Goal: Transaction & Acquisition: Purchase product/service

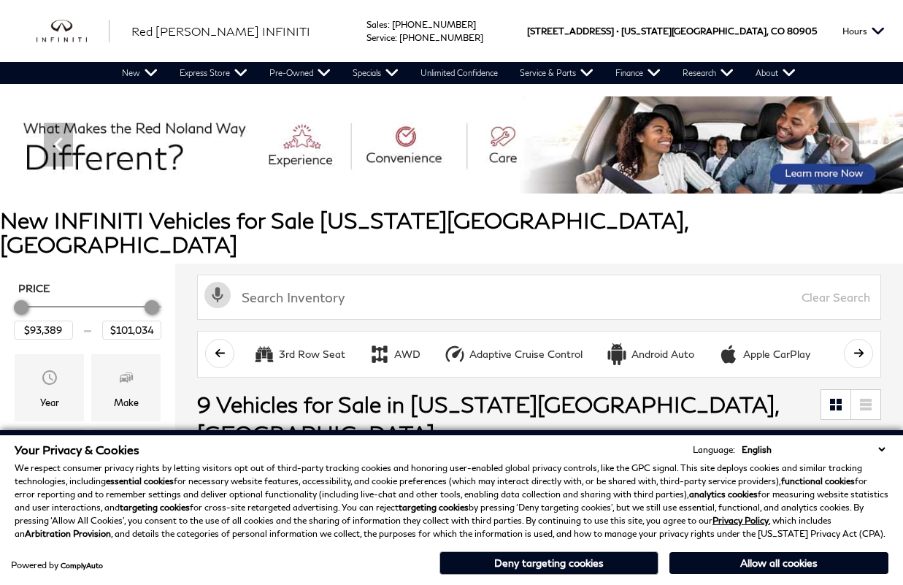
click at [542, 543] on button "Deny targeting cookies" at bounding box center [549, 562] width 219 height 23
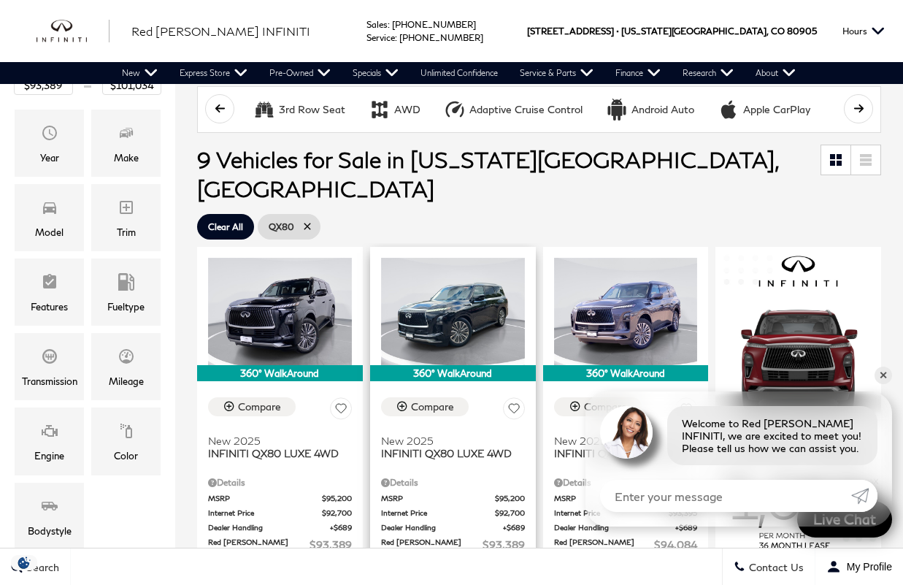
scroll to position [248, 0]
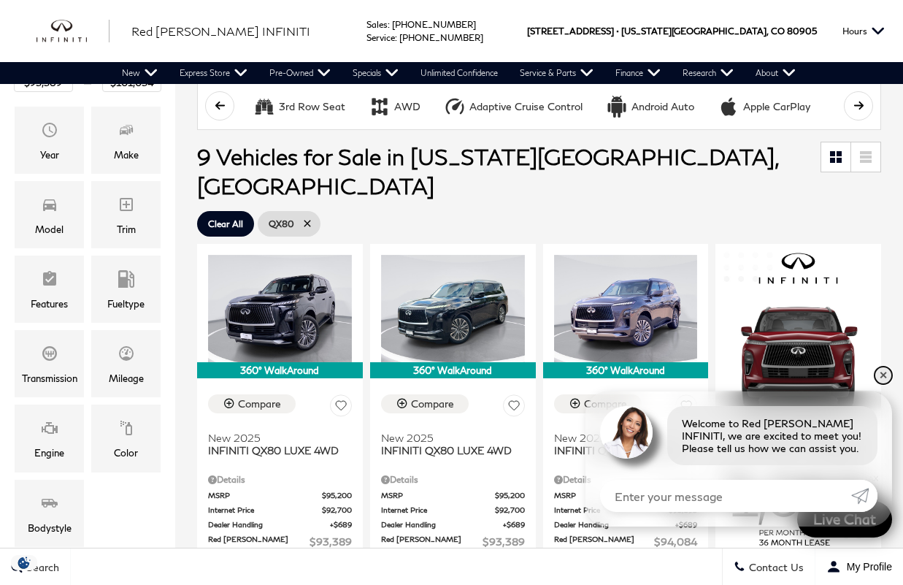
click at [882, 374] on link "✕" at bounding box center [884, 376] width 18 height 18
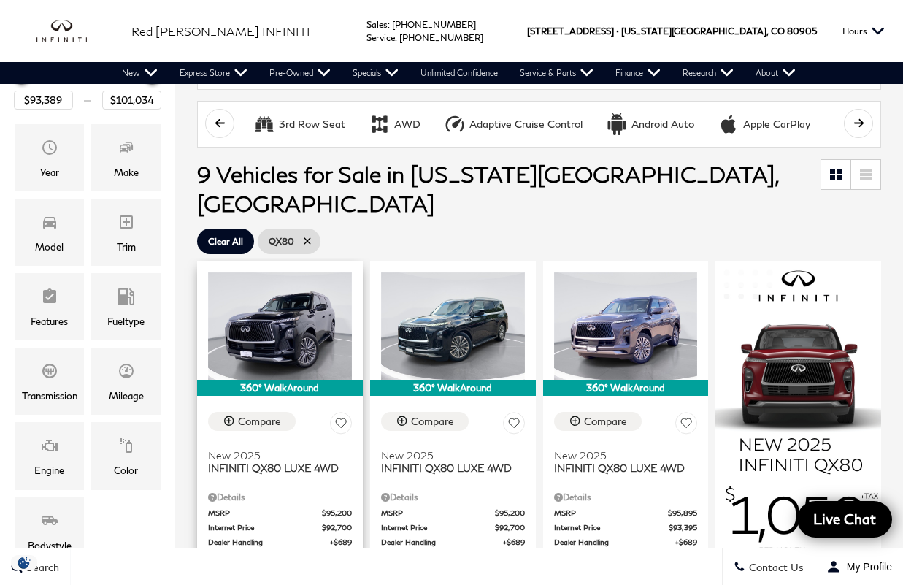
scroll to position [139, 0]
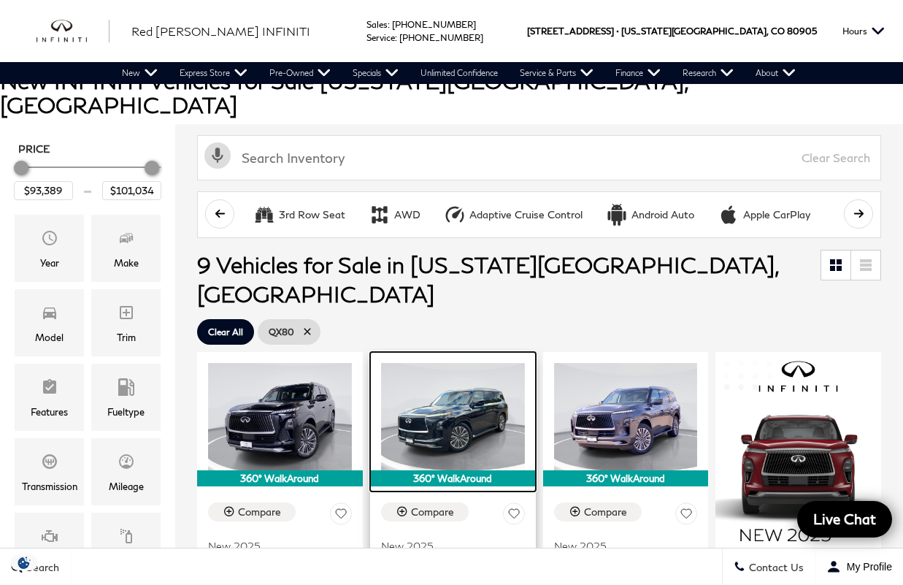
click at [440, 377] on img at bounding box center [453, 417] width 144 height 108
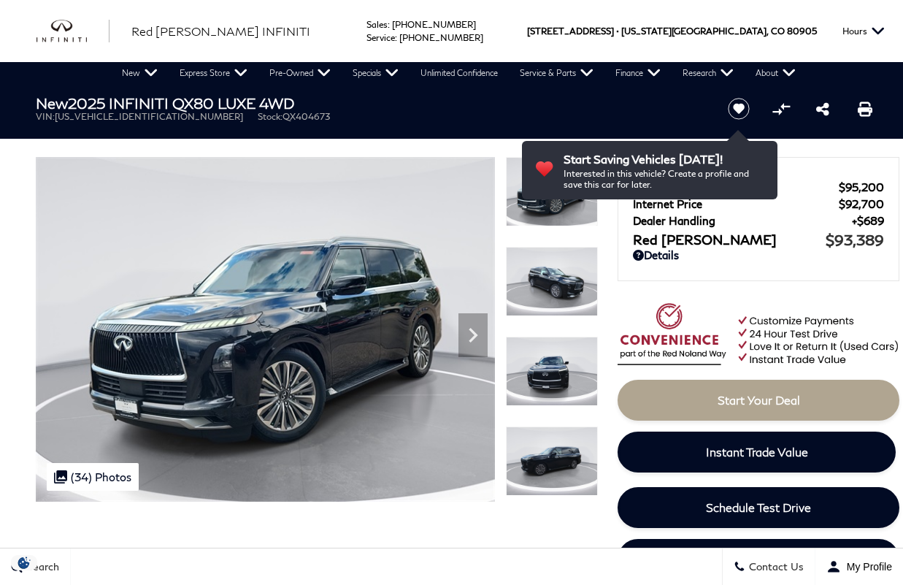
click at [563, 299] on img at bounding box center [552, 281] width 92 height 69
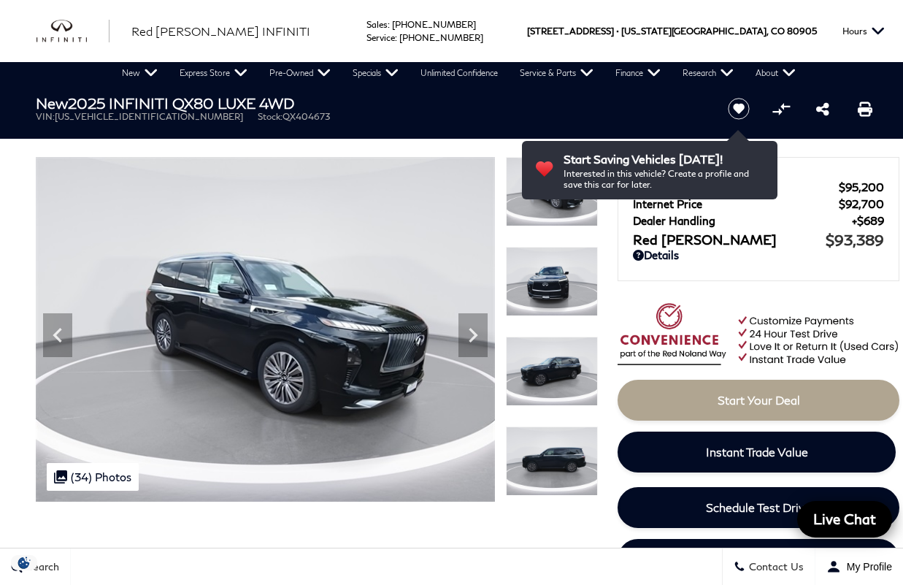
click at [551, 375] on img at bounding box center [552, 371] width 92 height 69
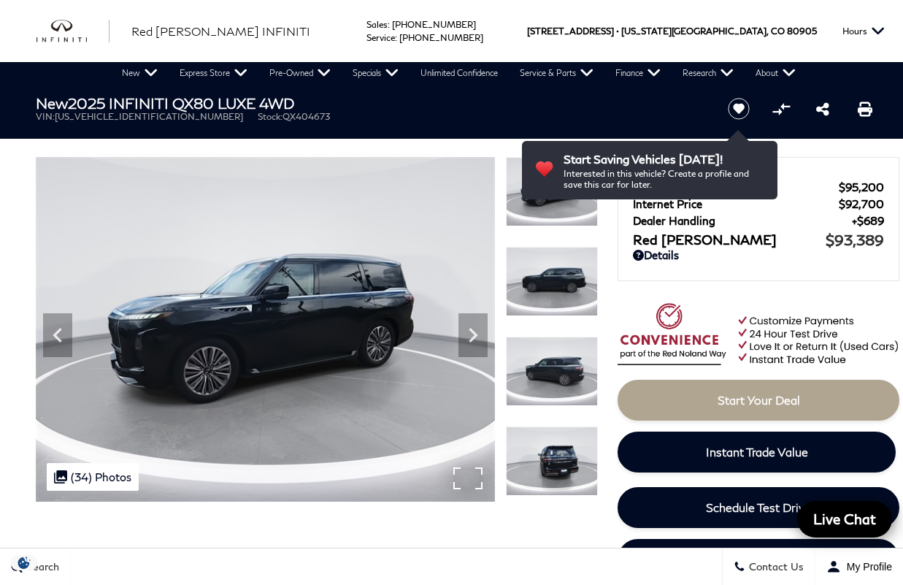
click at [488, 345] on img at bounding box center [265, 329] width 459 height 345
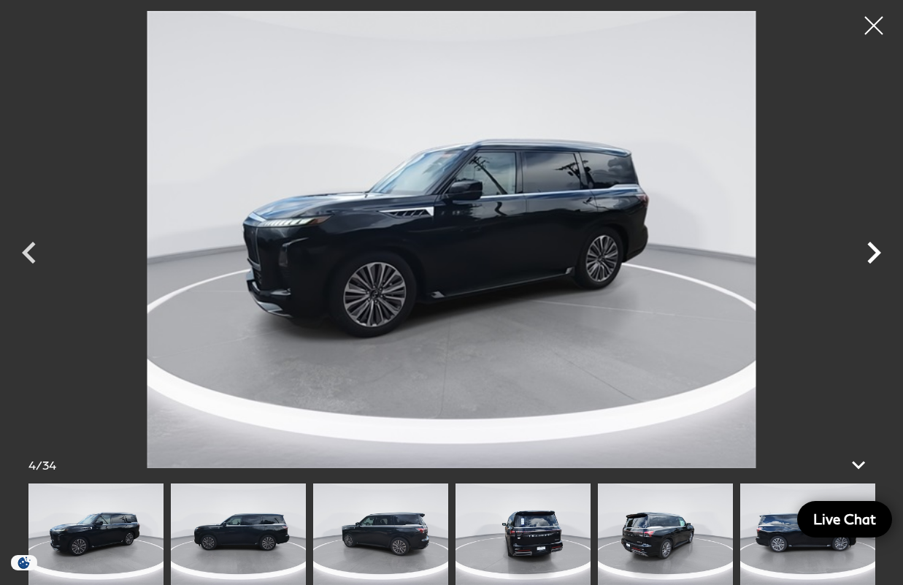
click at [878, 239] on icon "Next" at bounding box center [874, 253] width 44 height 44
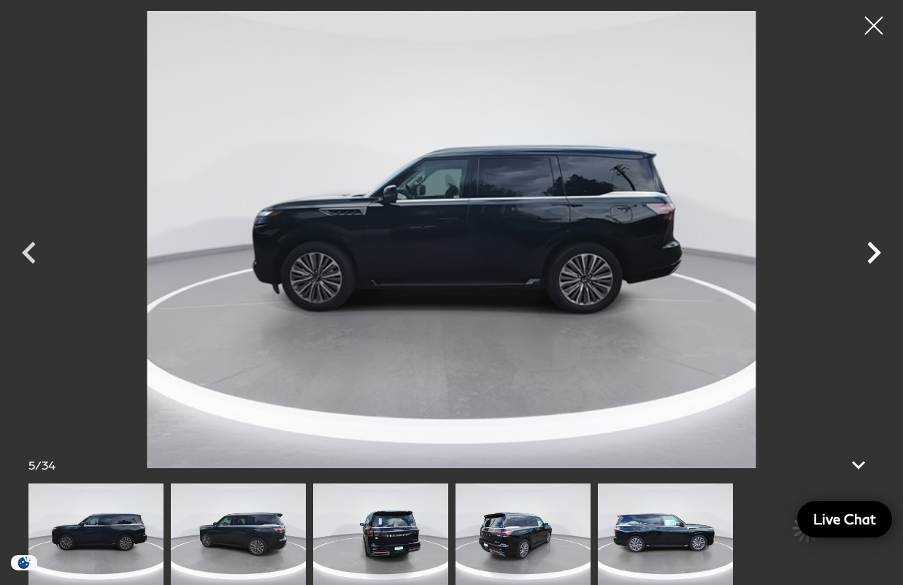
click at [878, 239] on icon "Next" at bounding box center [874, 253] width 44 height 44
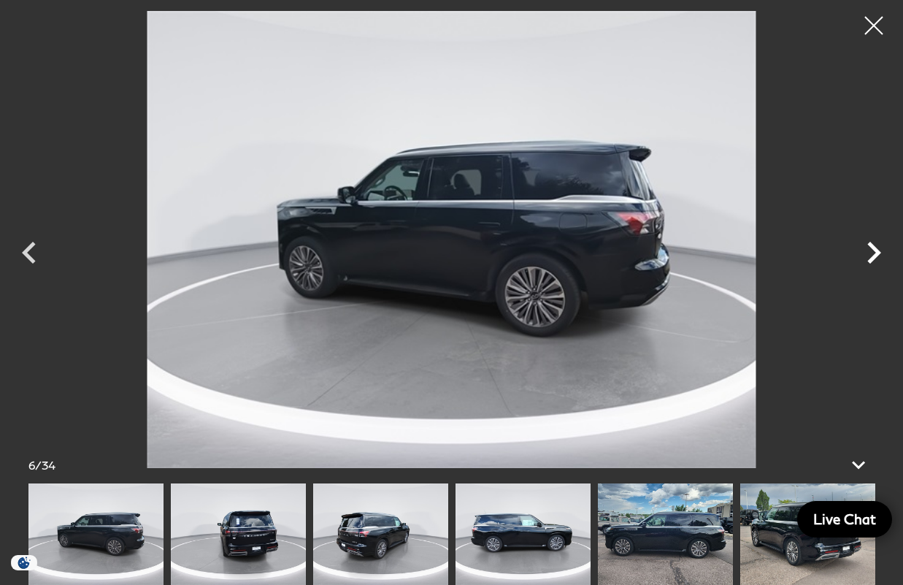
click at [876, 240] on icon "Next" at bounding box center [874, 253] width 44 height 44
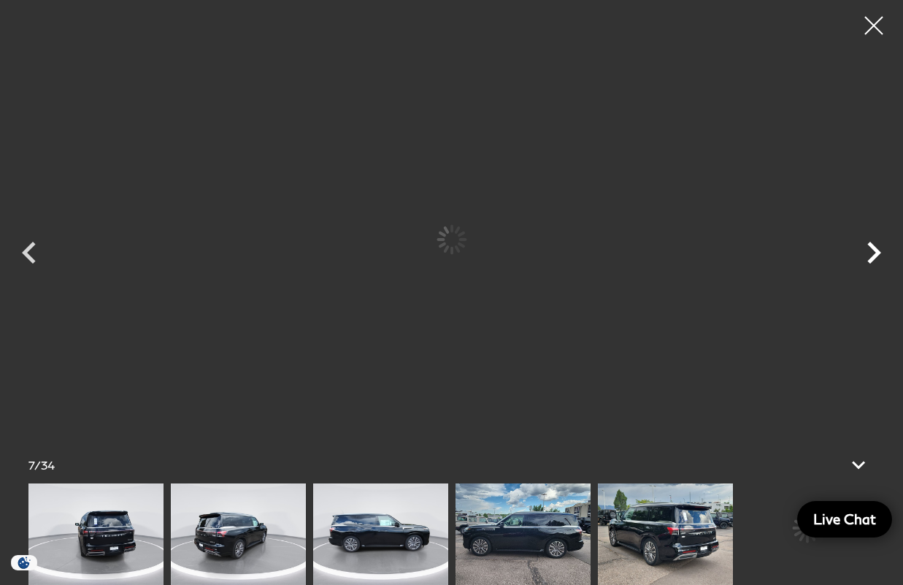
click at [876, 240] on icon "Next" at bounding box center [874, 253] width 44 height 44
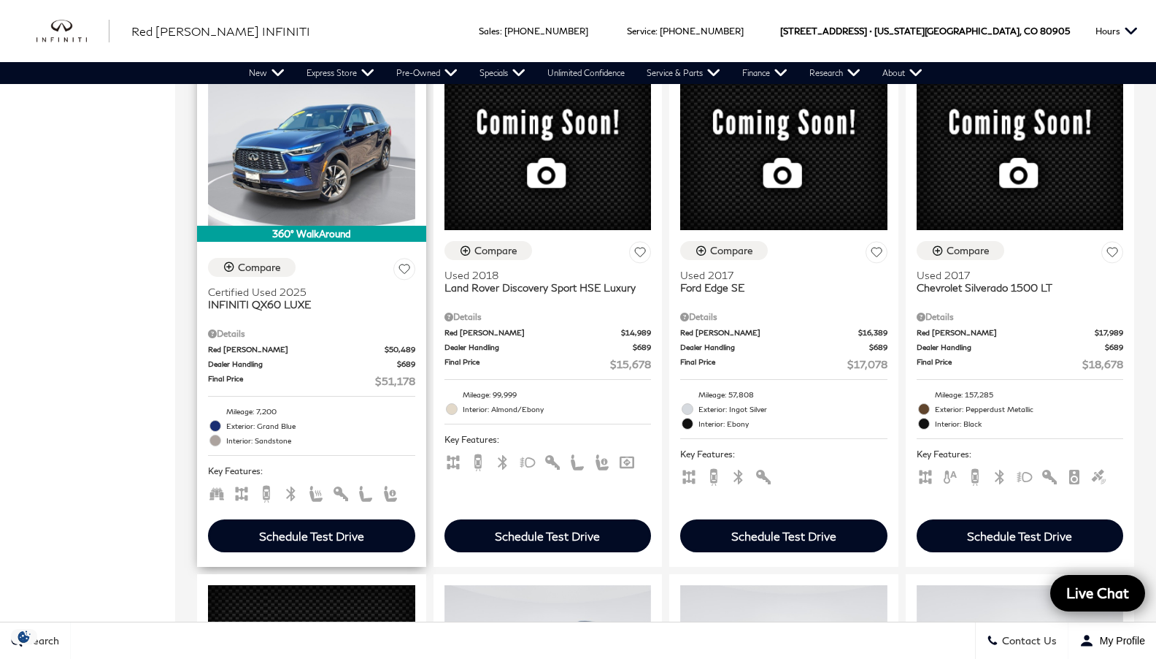
scroll to position [1682, 0]
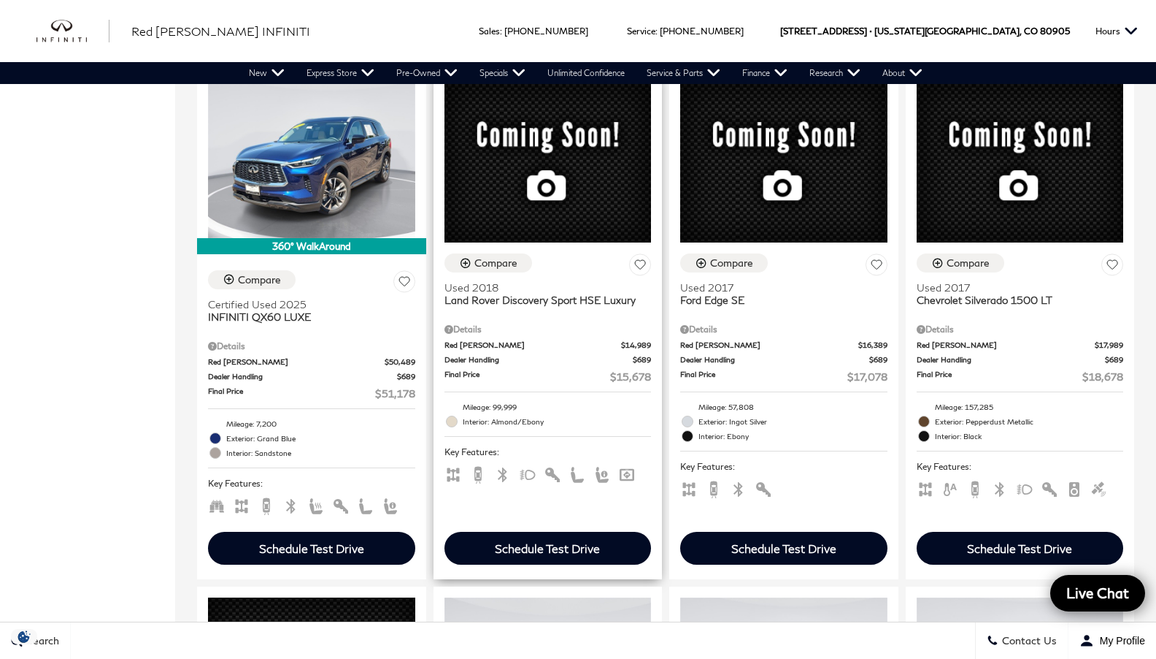
click at [477, 306] on span "Land Rover Discovery Sport HSE Luxury" at bounding box center [543, 300] width 196 height 12
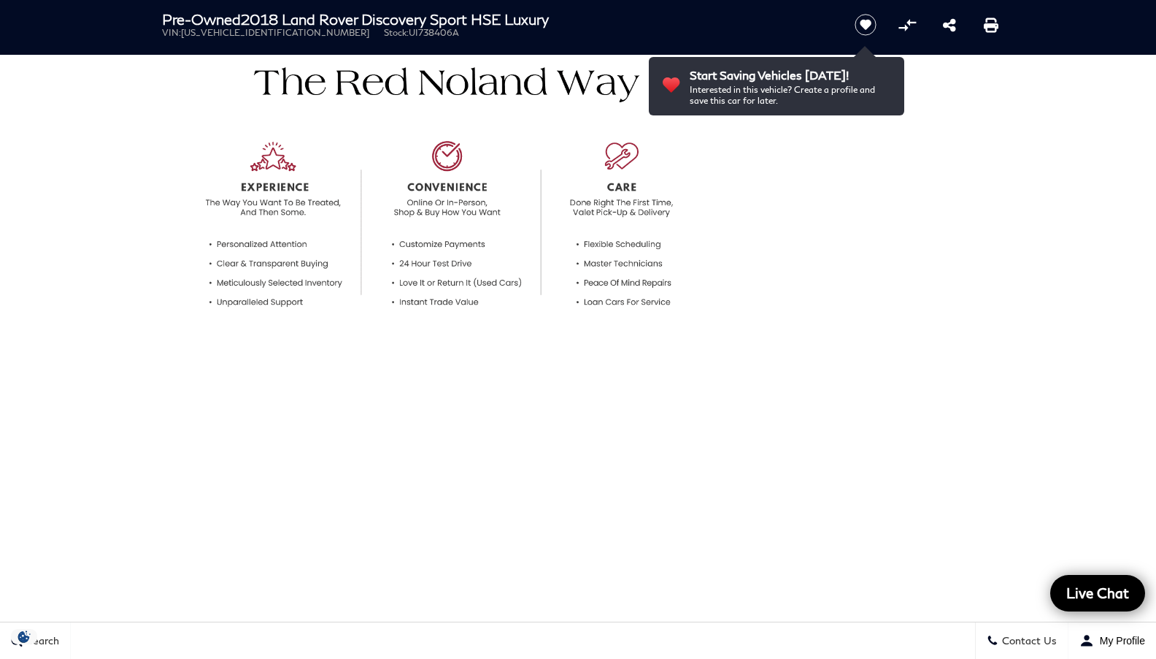
scroll to position [586, 0]
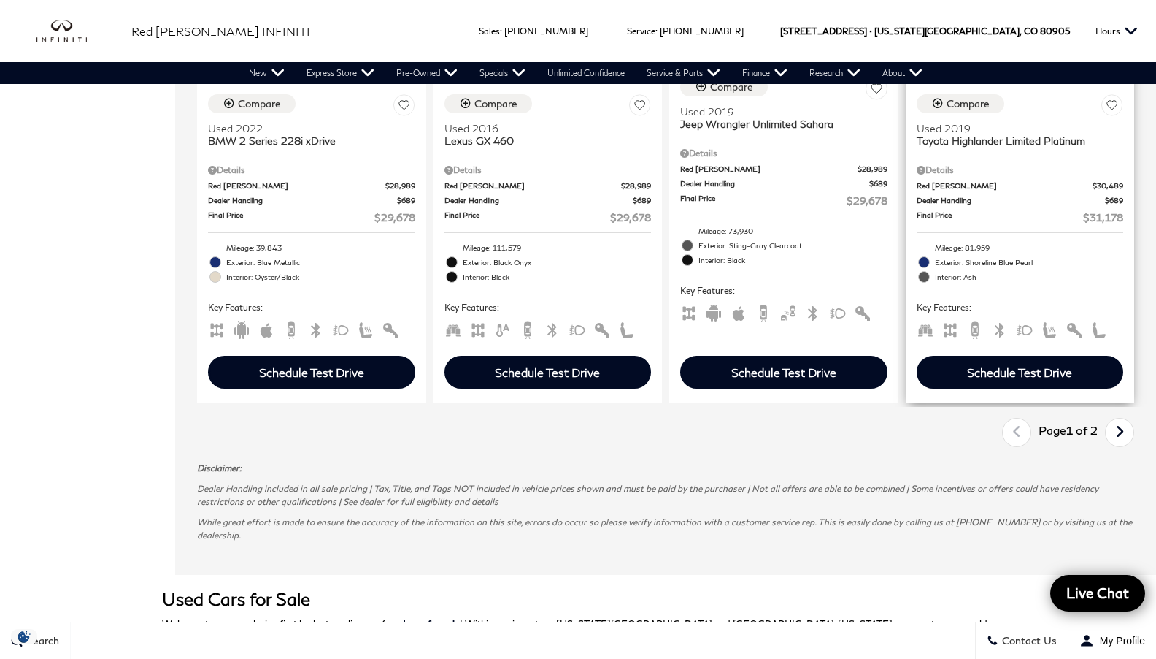
scroll to position [2892, 0]
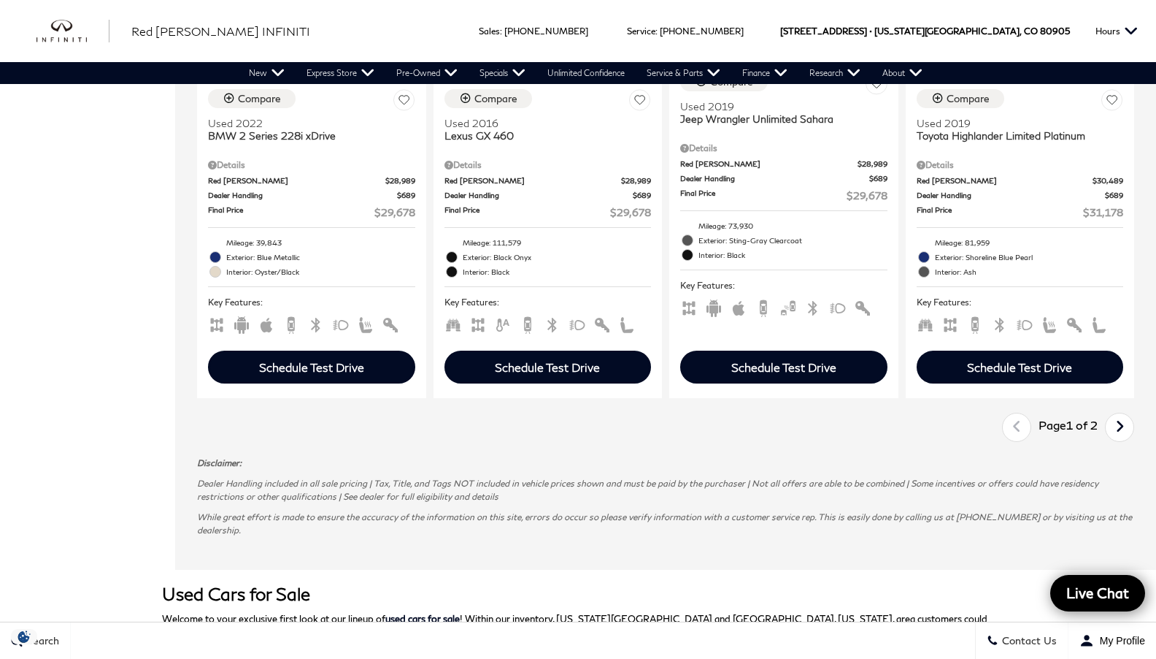
click at [1125, 438] on icon "next page" at bounding box center [1120, 426] width 9 height 23
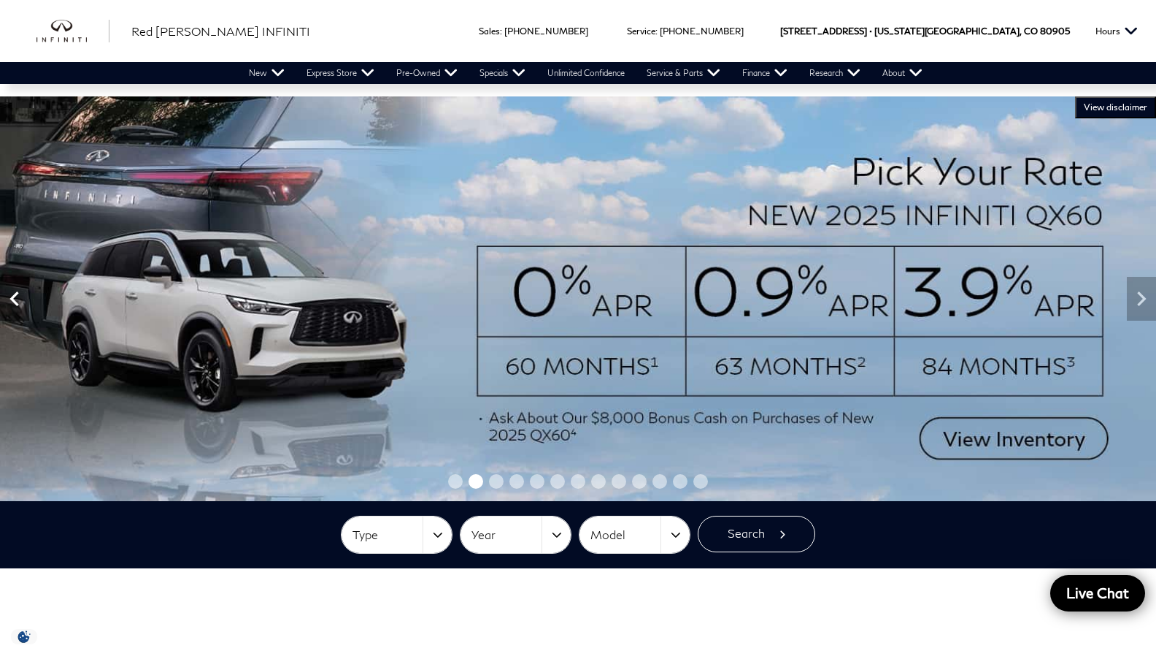
click at [19, 304] on icon "Previous" at bounding box center [14, 298] width 29 height 29
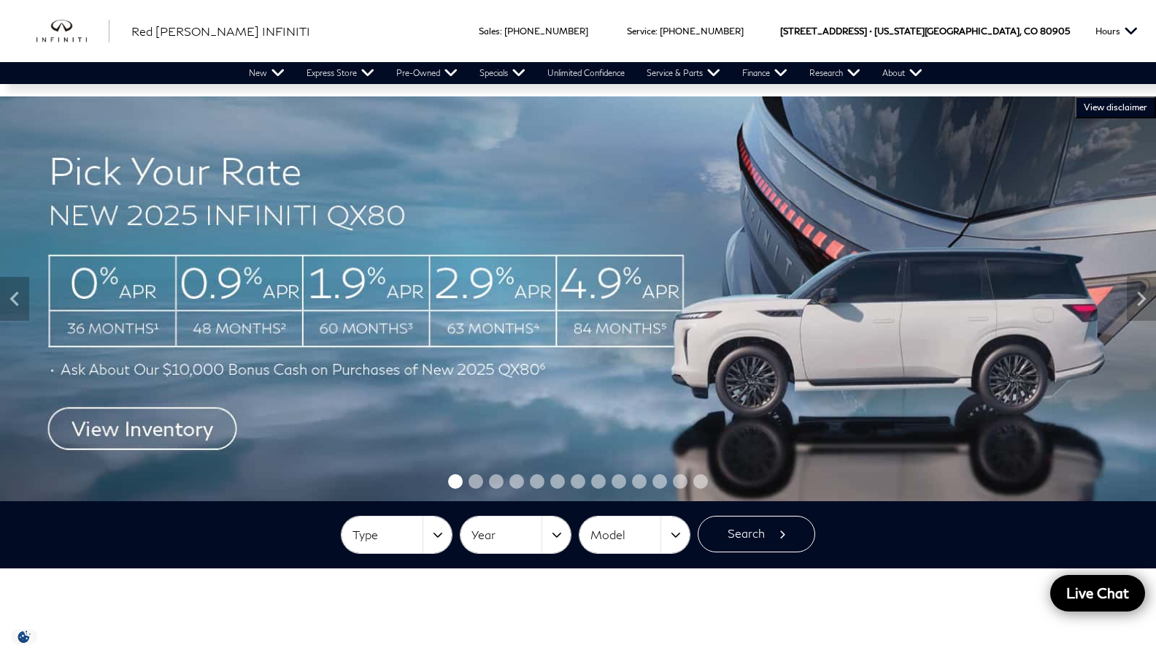
scroll to position [3, 0]
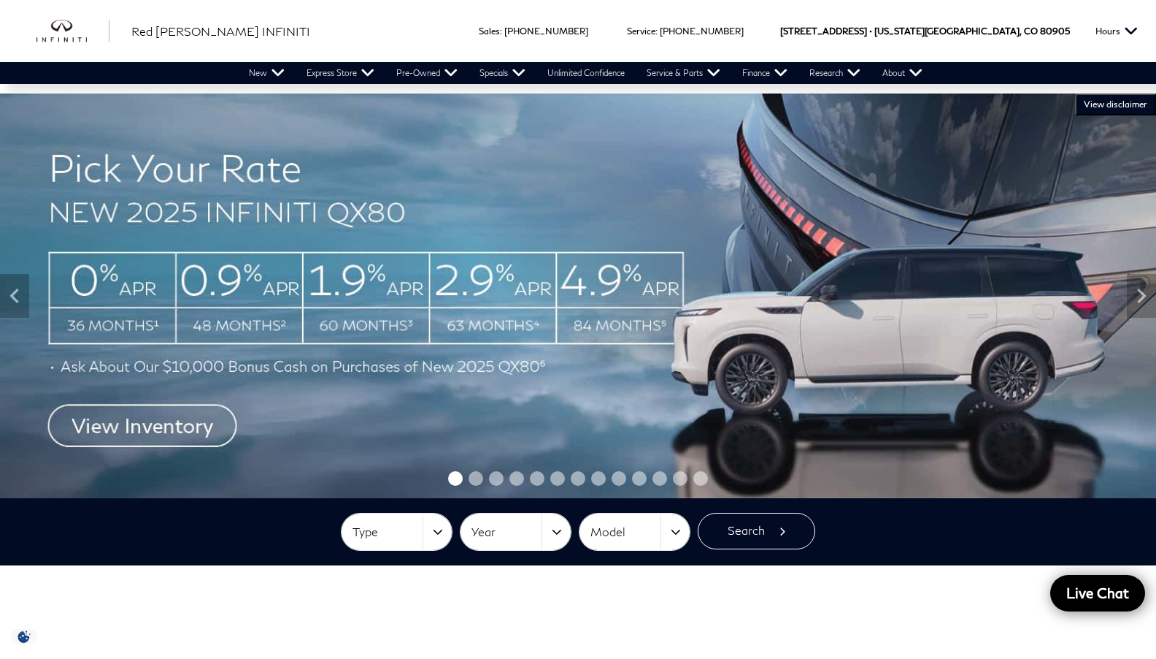
click at [104, 427] on img at bounding box center [578, 295] width 1156 height 404
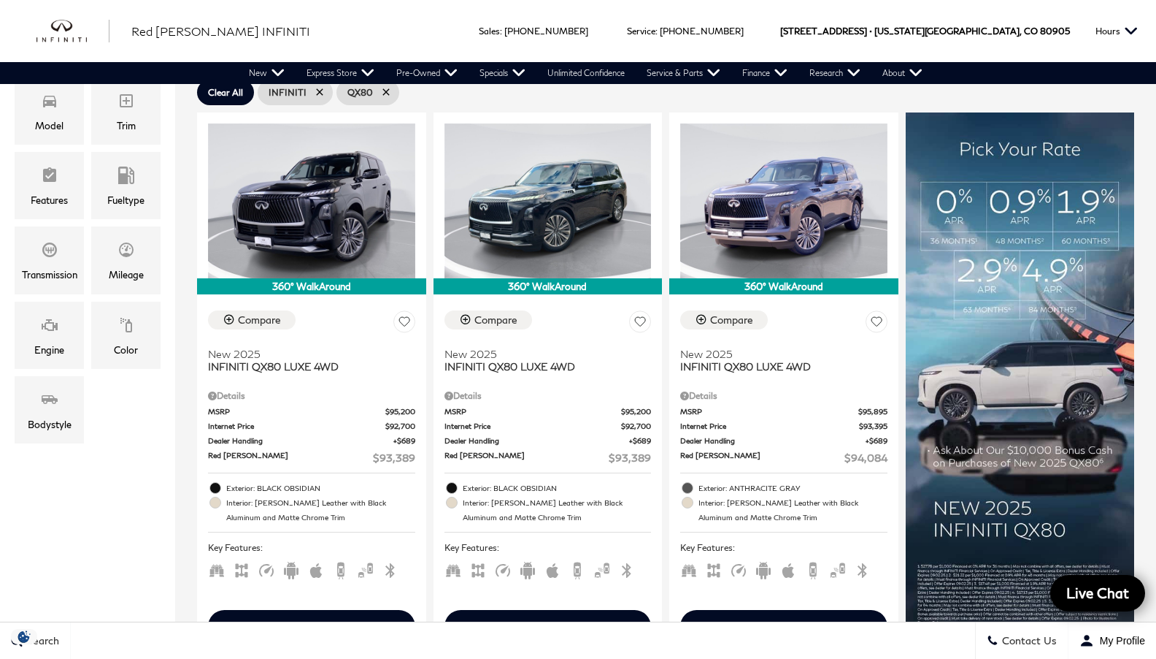
scroll to position [292, 0]
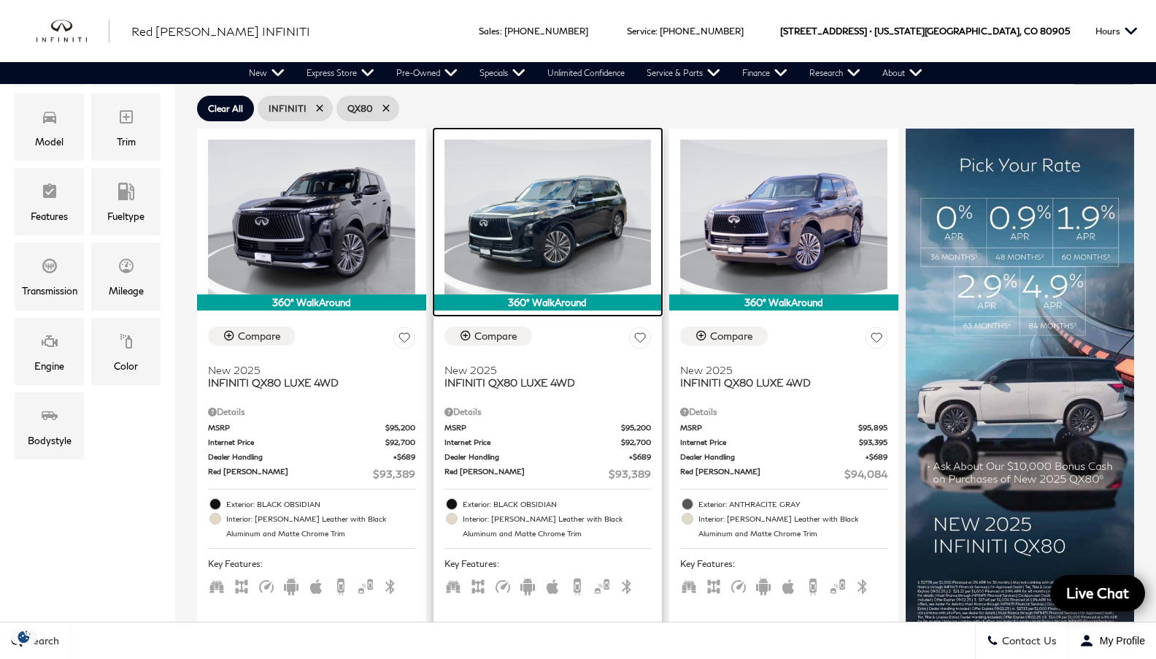
click at [545, 229] on img at bounding box center [548, 217] width 207 height 156
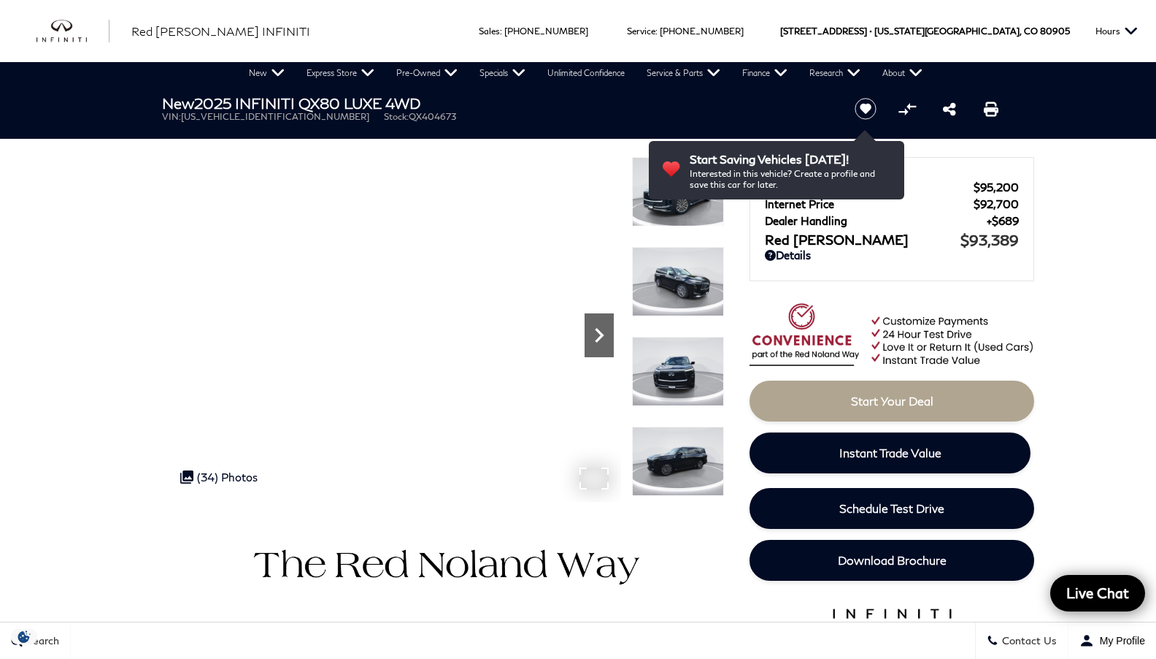
click at [600, 348] on icon "Next" at bounding box center [599, 335] width 29 height 29
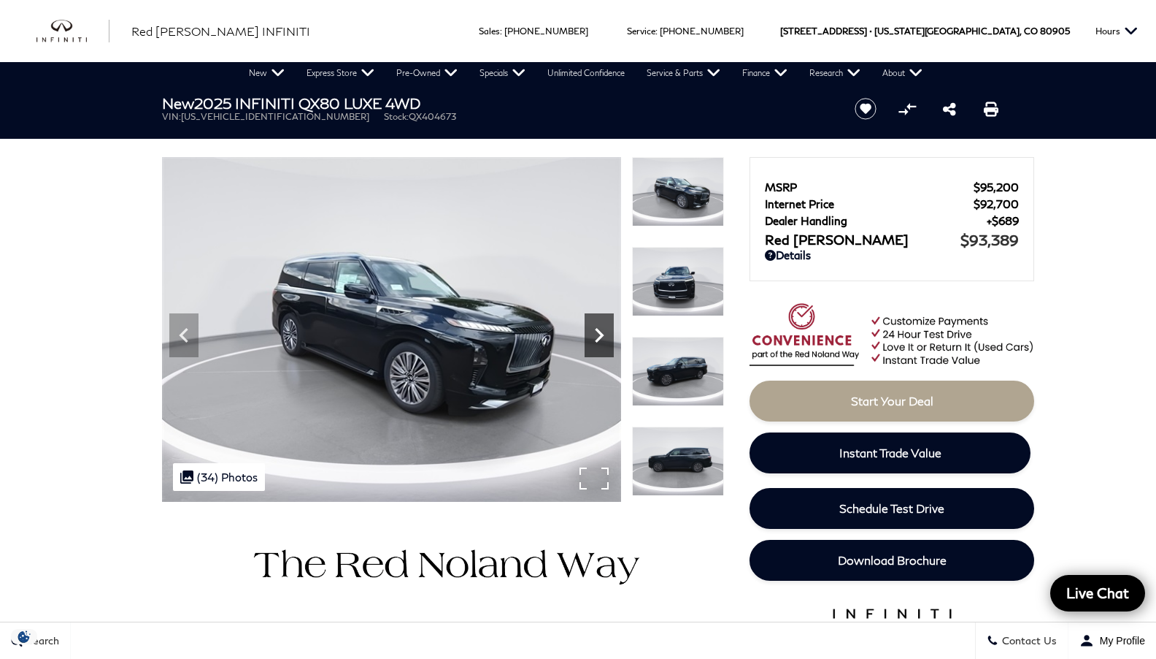
click at [600, 348] on icon "Next" at bounding box center [599, 335] width 29 height 29
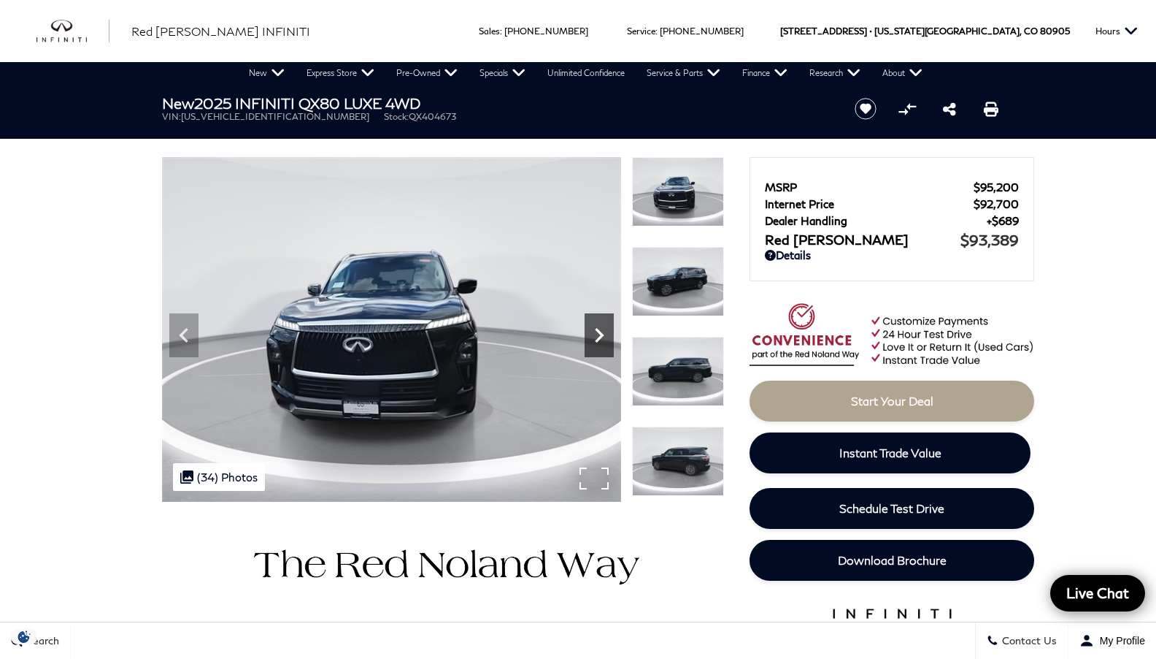
click at [600, 349] on icon "Next" at bounding box center [599, 335] width 29 height 29
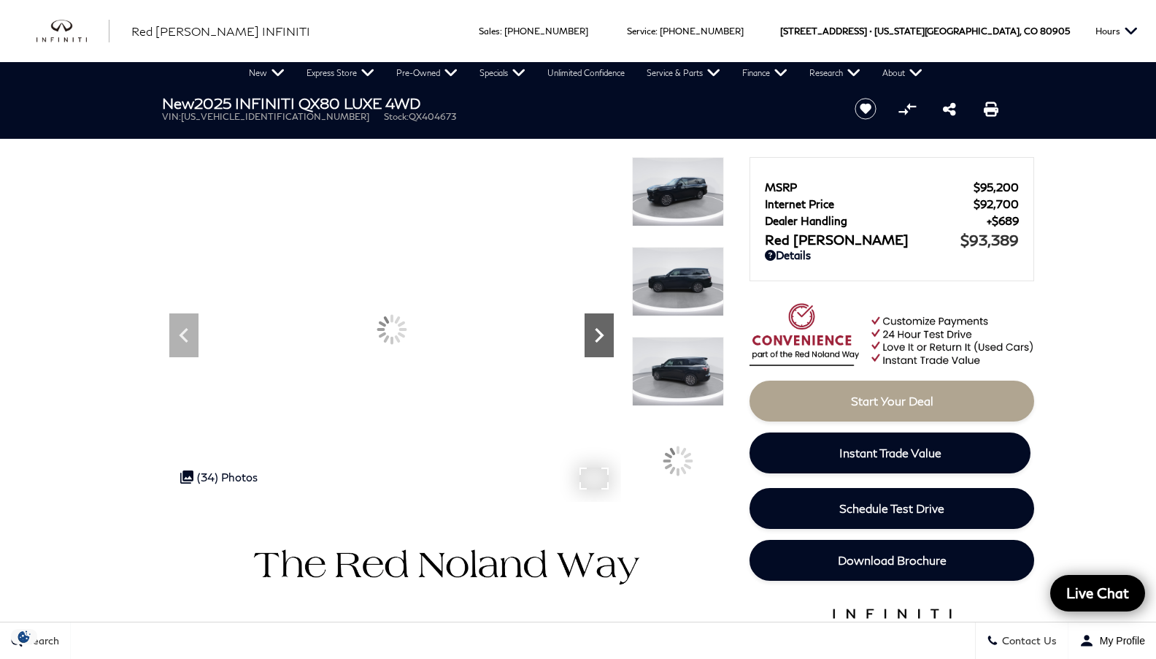
click at [600, 349] on icon "Next" at bounding box center [599, 335] width 29 height 29
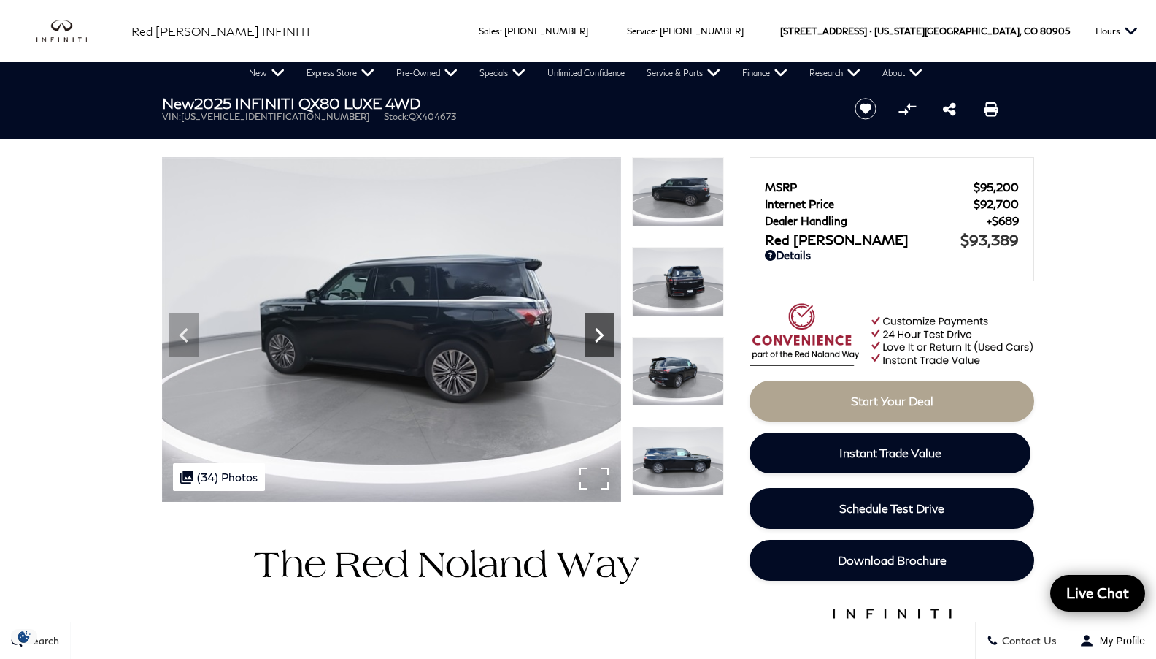
click at [600, 349] on icon "Next" at bounding box center [599, 335] width 29 height 29
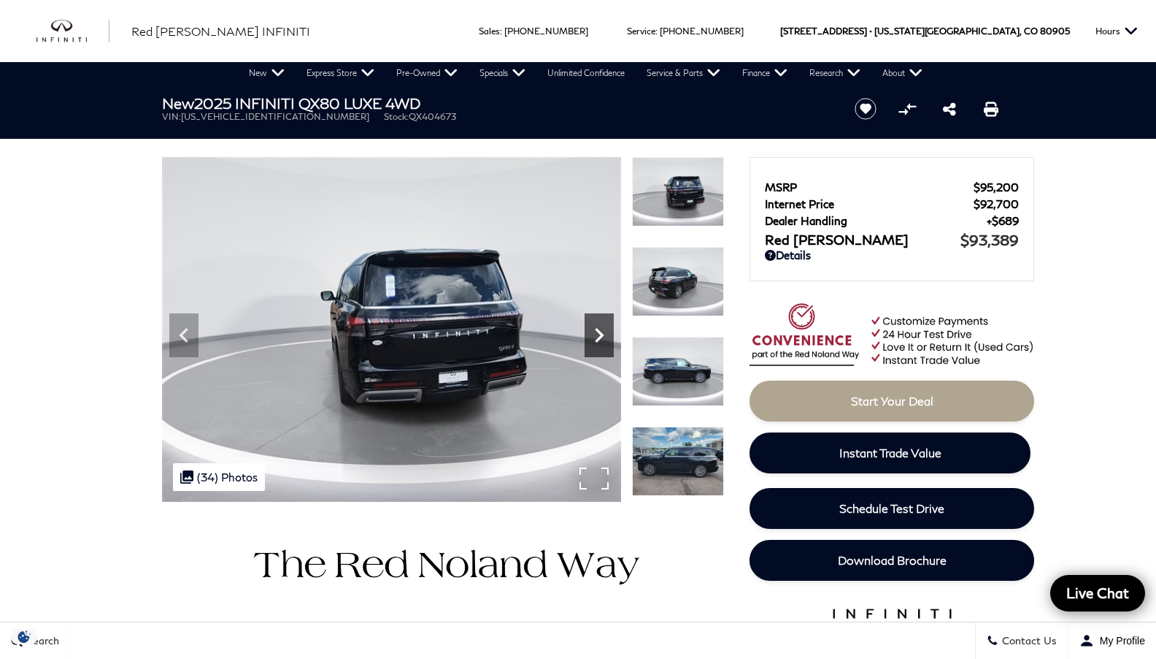
click at [600, 349] on icon "Next" at bounding box center [599, 335] width 29 height 29
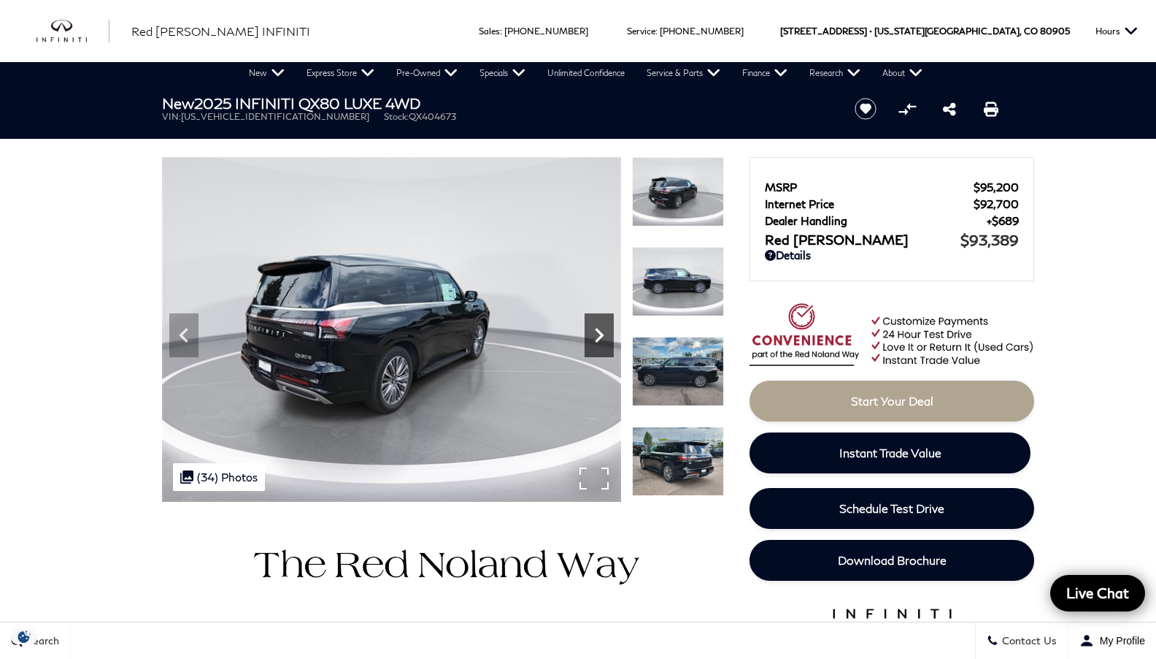
click at [602, 334] on icon "Next" at bounding box center [599, 335] width 9 height 15
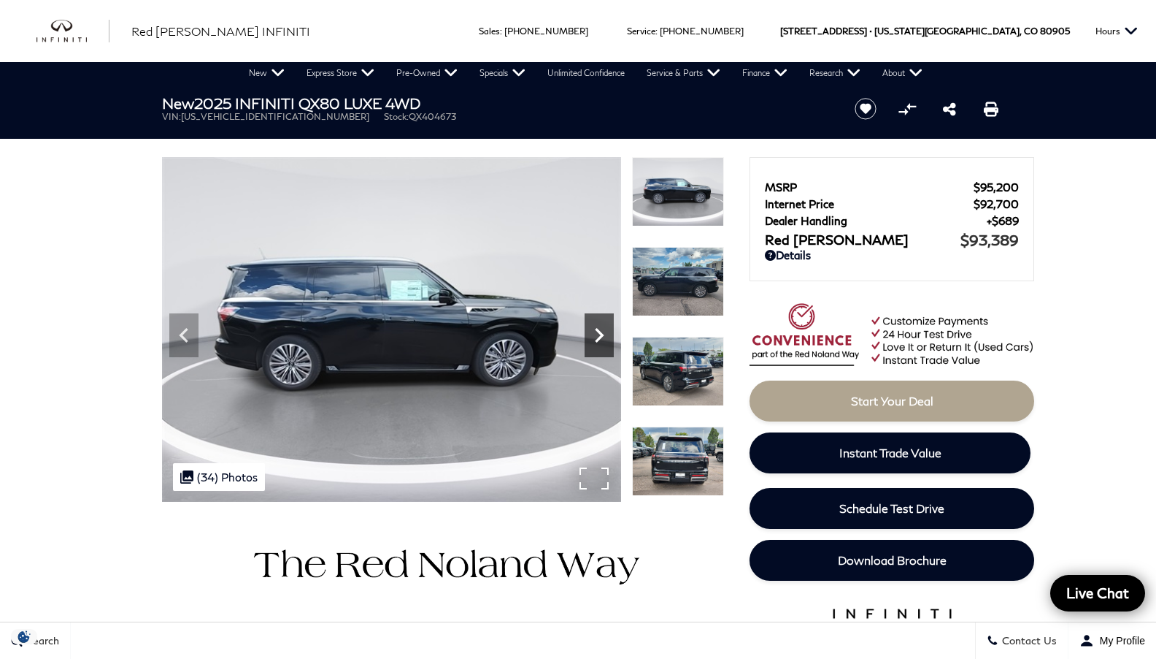
click at [599, 333] on icon "Next" at bounding box center [599, 335] width 29 height 29
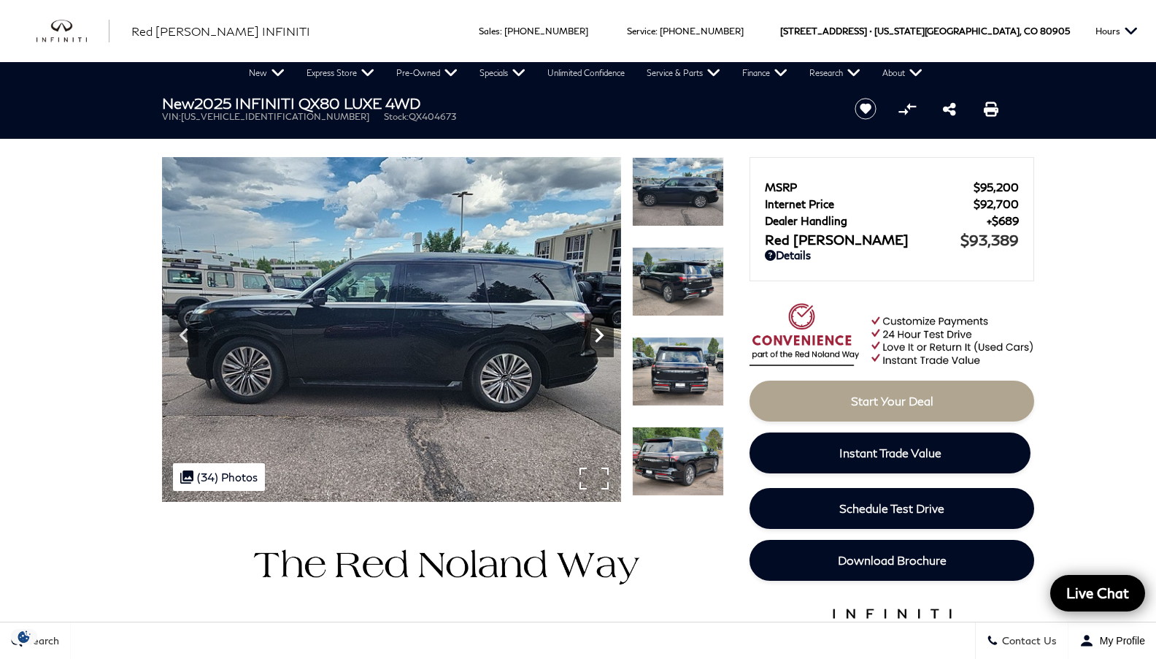
click at [599, 334] on icon "Next" at bounding box center [599, 335] width 29 height 29
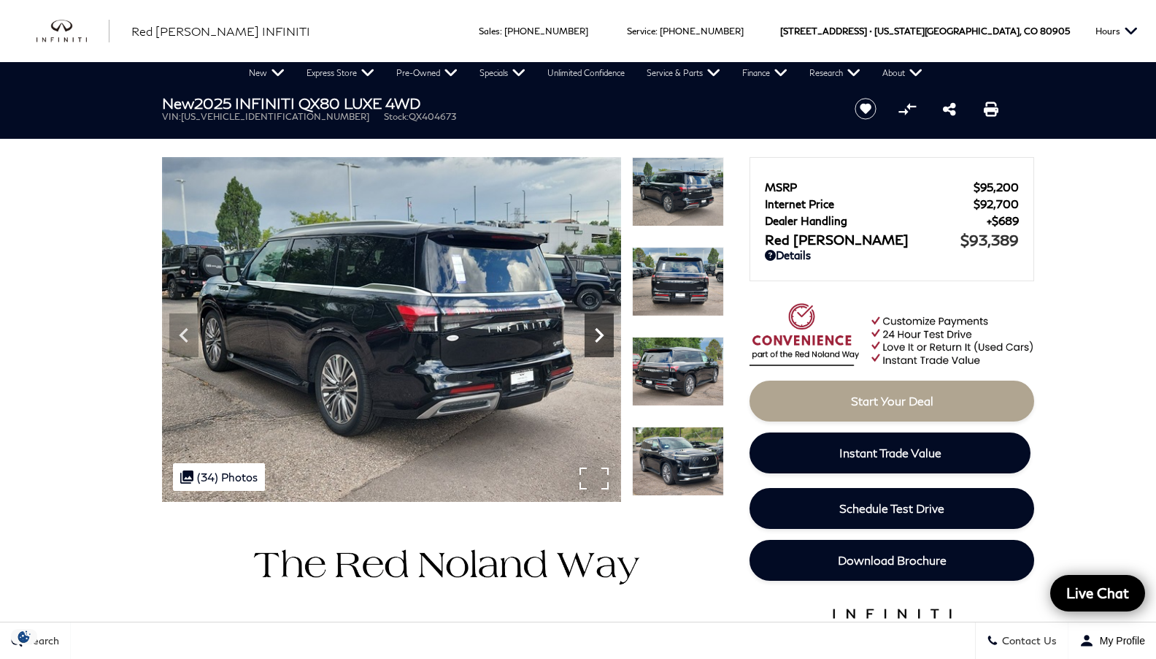
click at [599, 334] on icon "Next" at bounding box center [599, 335] width 29 height 29
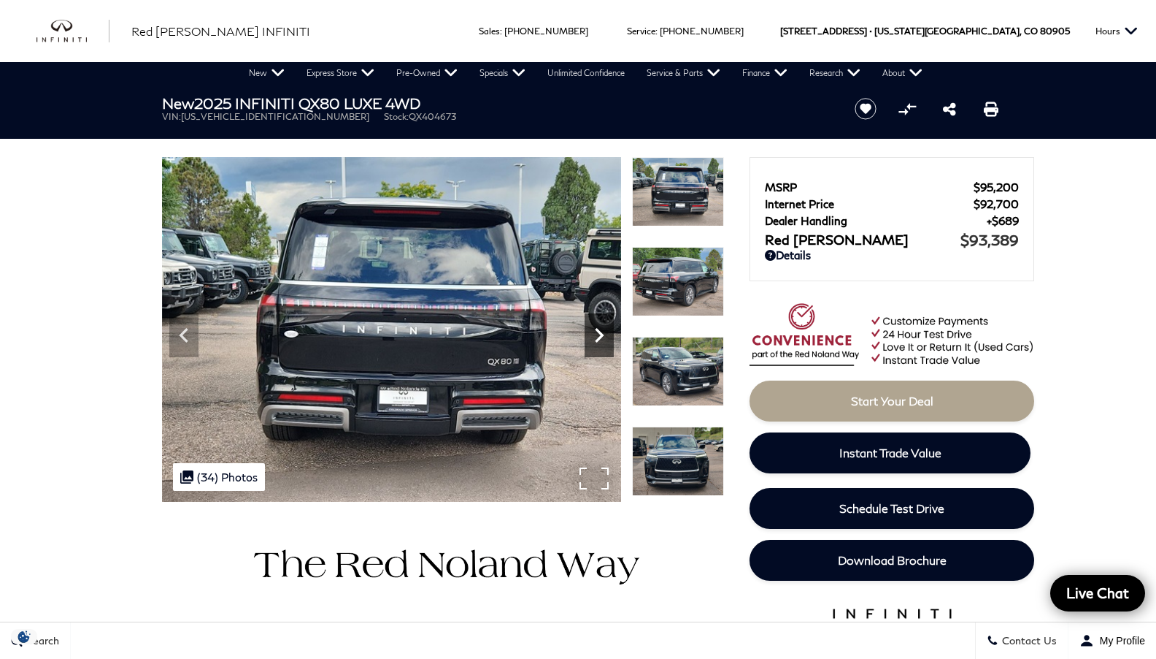
click at [599, 334] on icon "Next" at bounding box center [599, 335] width 29 height 29
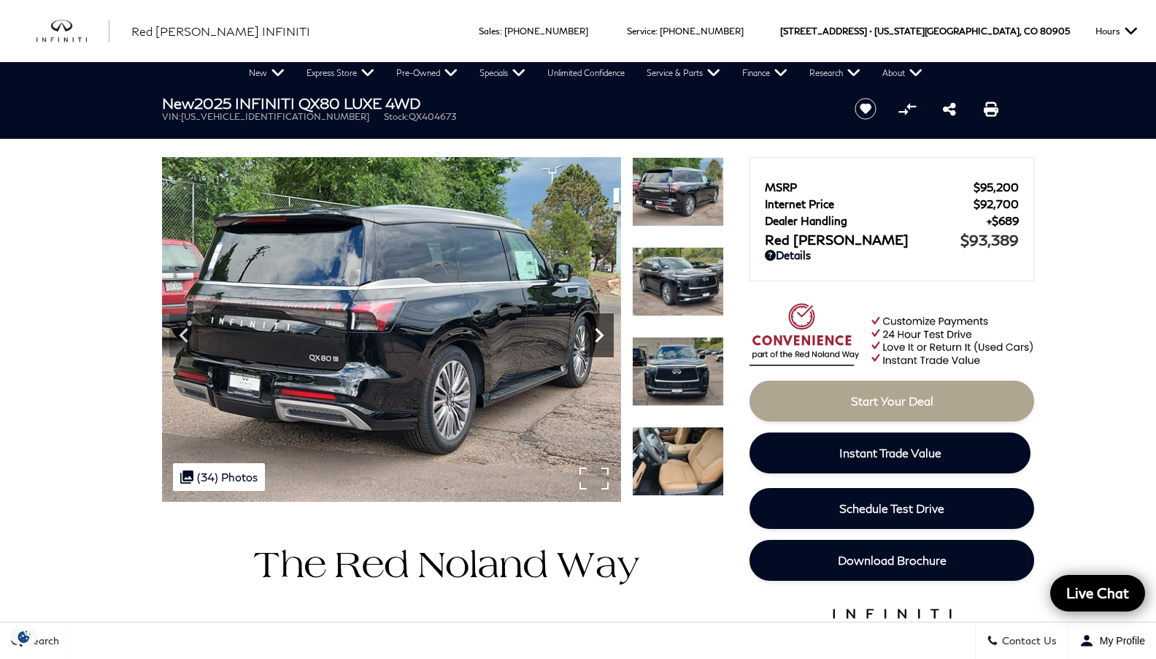
click at [599, 334] on icon "Next" at bounding box center [599, 335] width 29 height 29
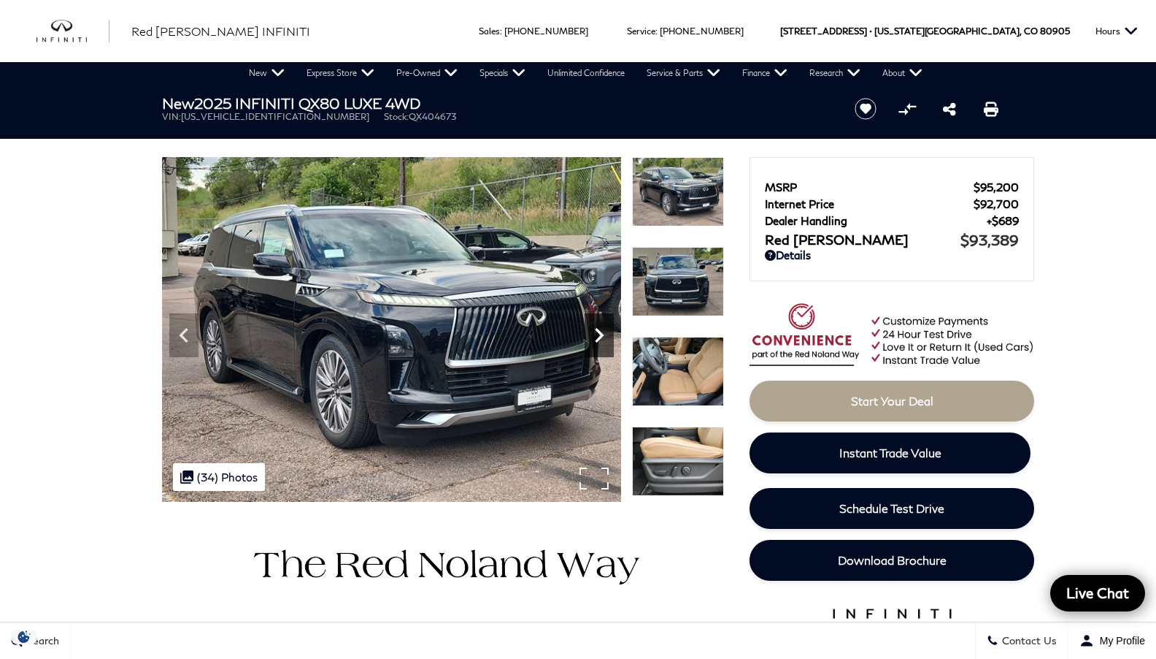
click at [599, 334] on icon "Next" at bounding box center [599, 335] width 29 height 29
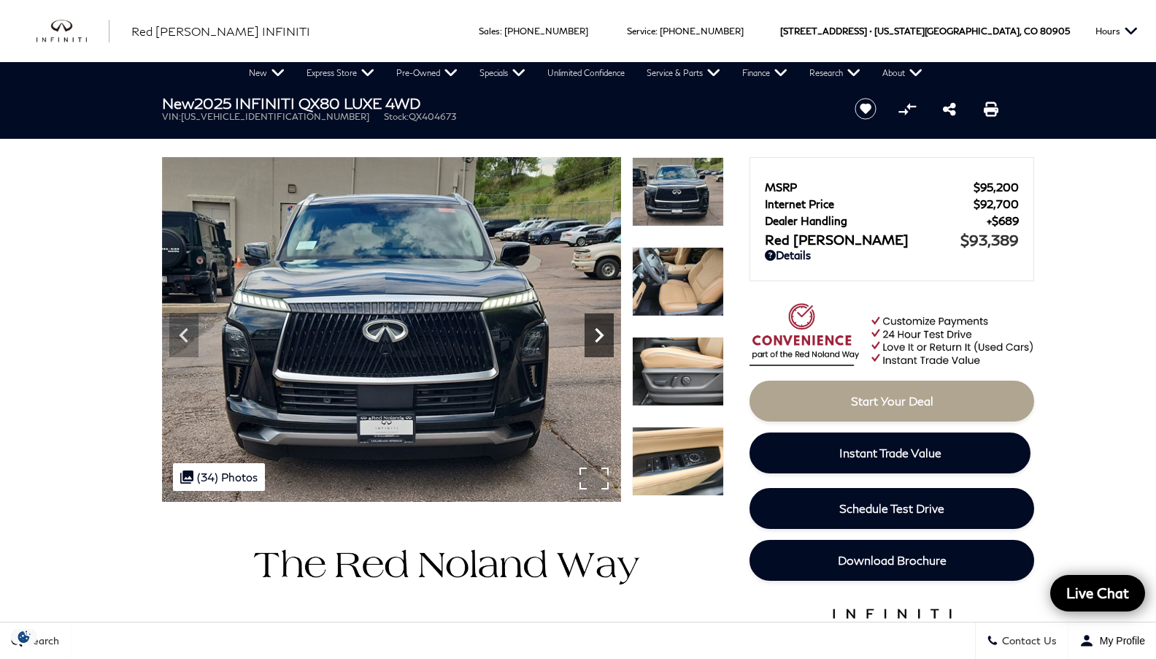
click at [599, 334] on icon "Next" at bounding box center [599, 335] width 29 height 29
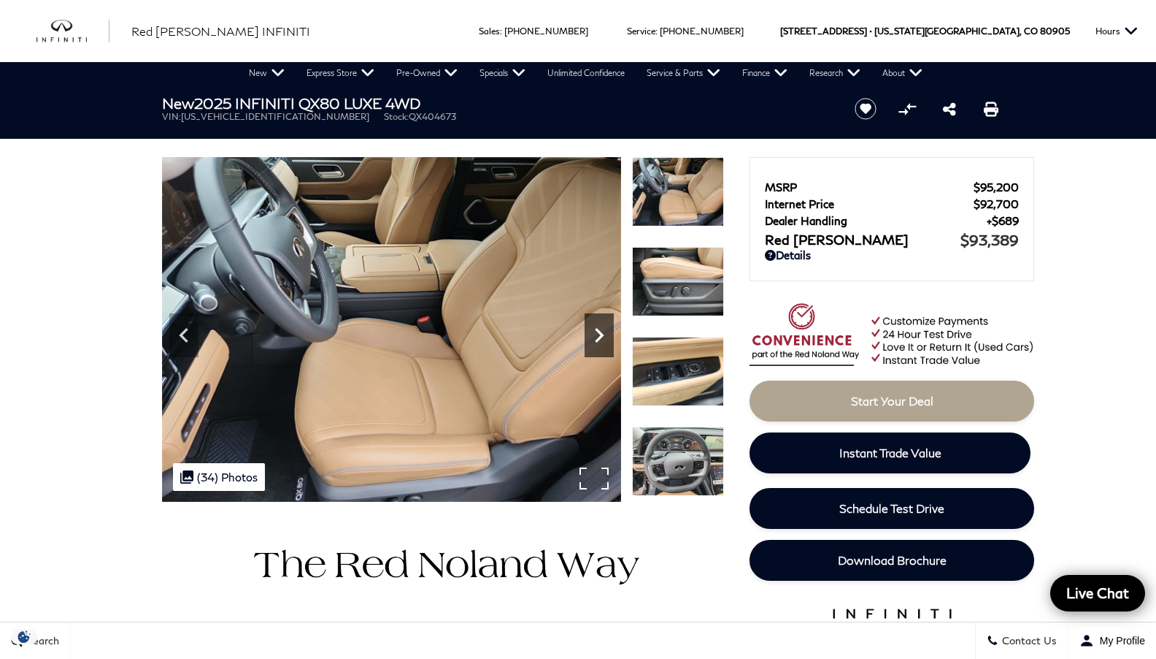
click at [599, 334] on icon "Next" at bounding box center [599, 335] width 29 height 29
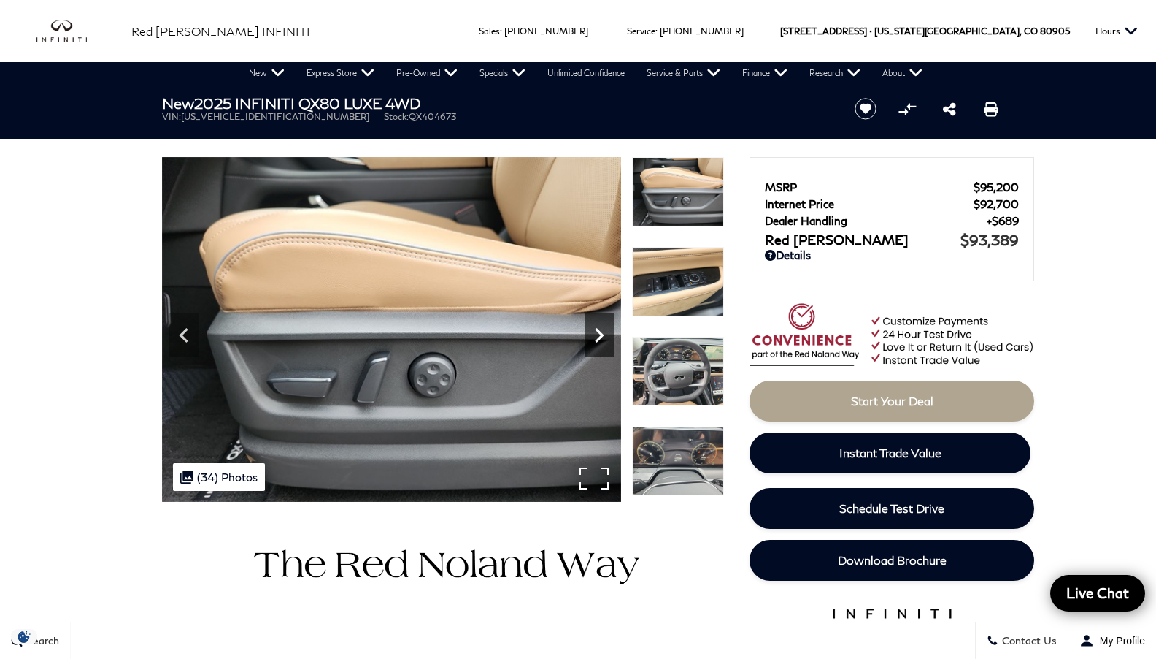
click at [599, 335] on icon "Next" at bounding box center [599, 335] width 29 height 29
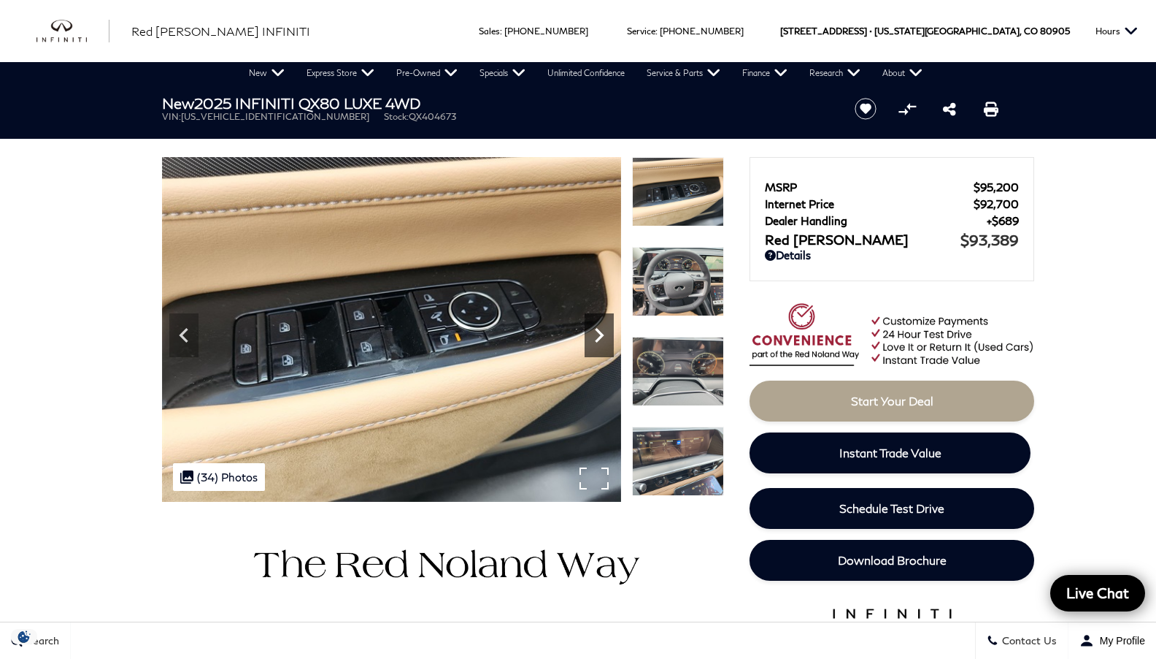
click at [599, 335] on icon "Next" at bounding box center [599, 335] width 29 height 29
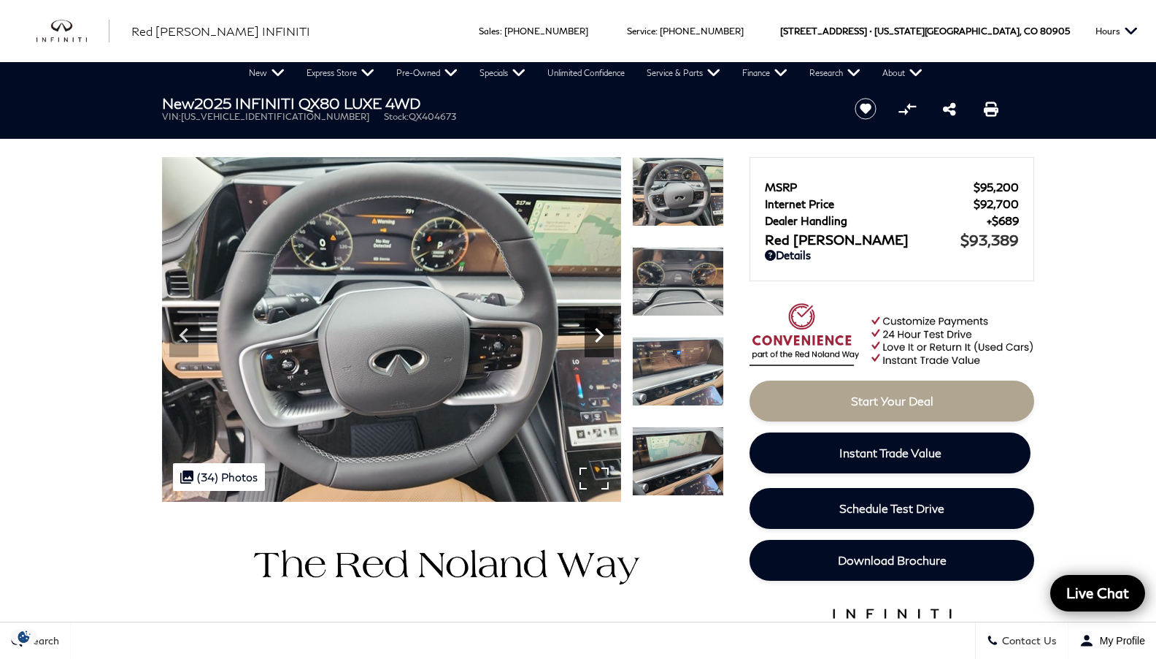
click at [599, 335] on icon "Next" at bounding box center [599, 335] width 29 height 29
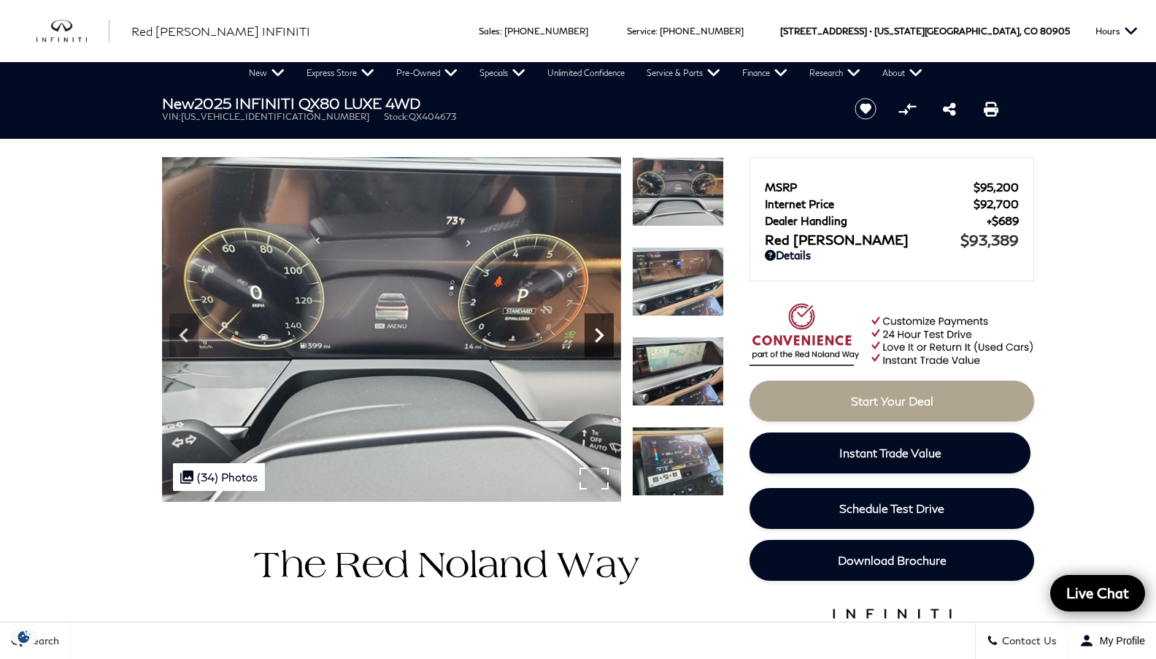
click at [599, 335] on icon "Next" at bounding box center [599, 335] width 29 height 29
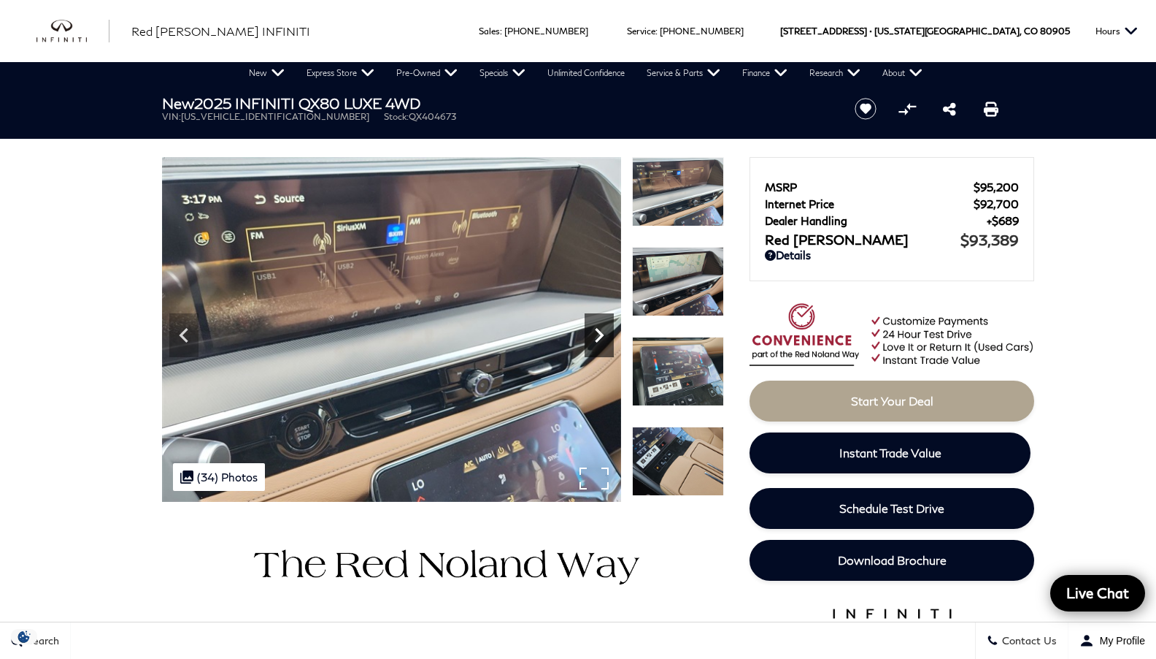
click at [599, 335] on icon "Next" at bounding box center [599, 335] width 29 height 29
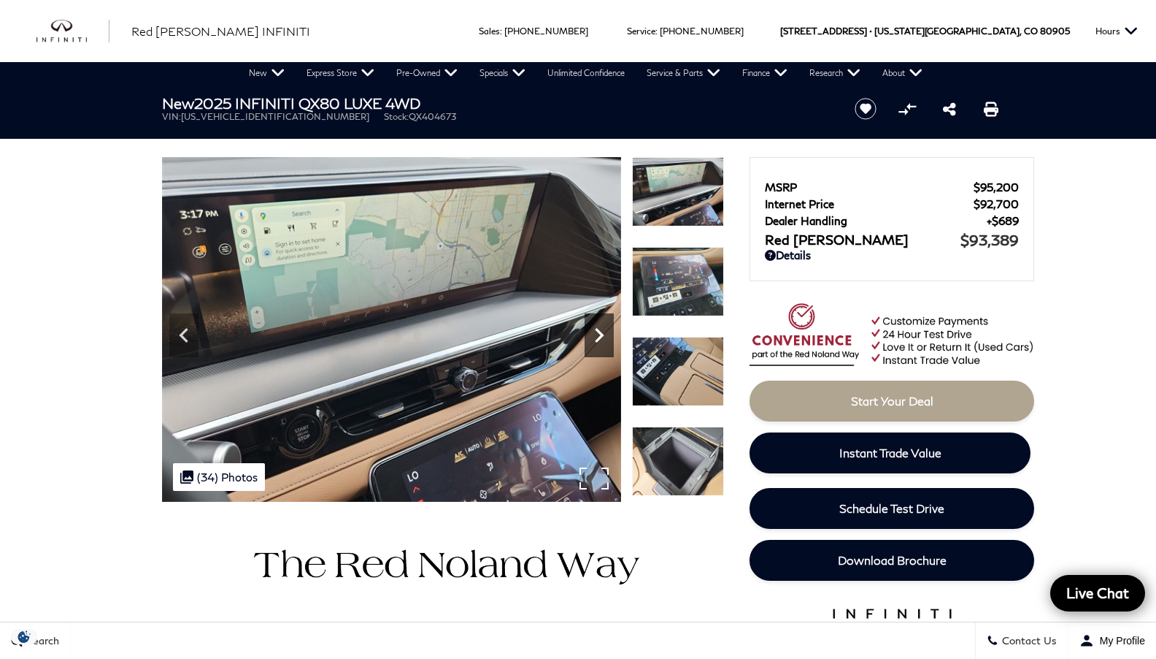
click at [599, 335] on icon "Next" at bounding box center [599, 335] width 29 height 29
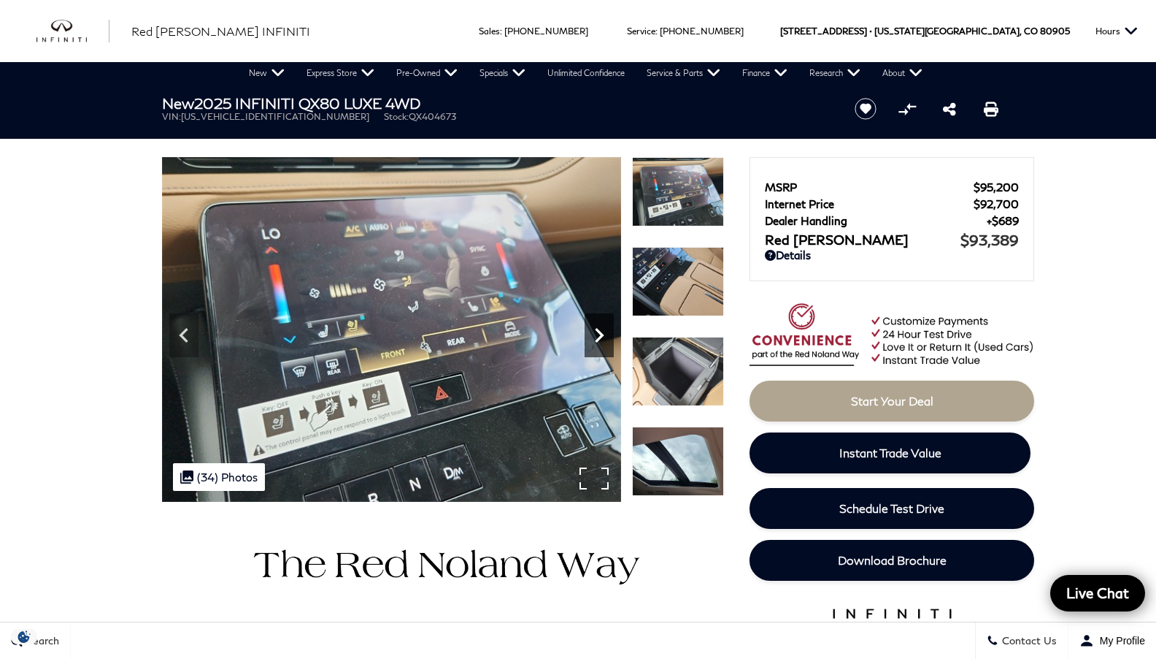
click at [607, 339] on icon "Next" at bounding box center [599, 335] width 29 height 29
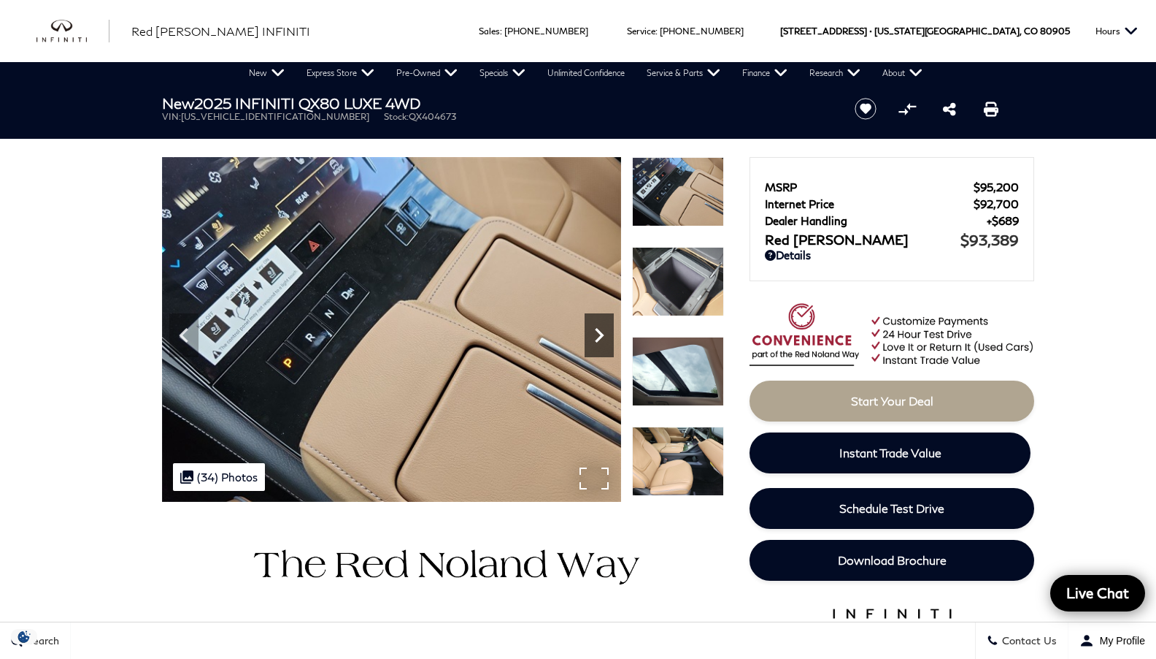
click at [607, 339] on icon "Next" at bounding box center [599, 335] width 29 height 29
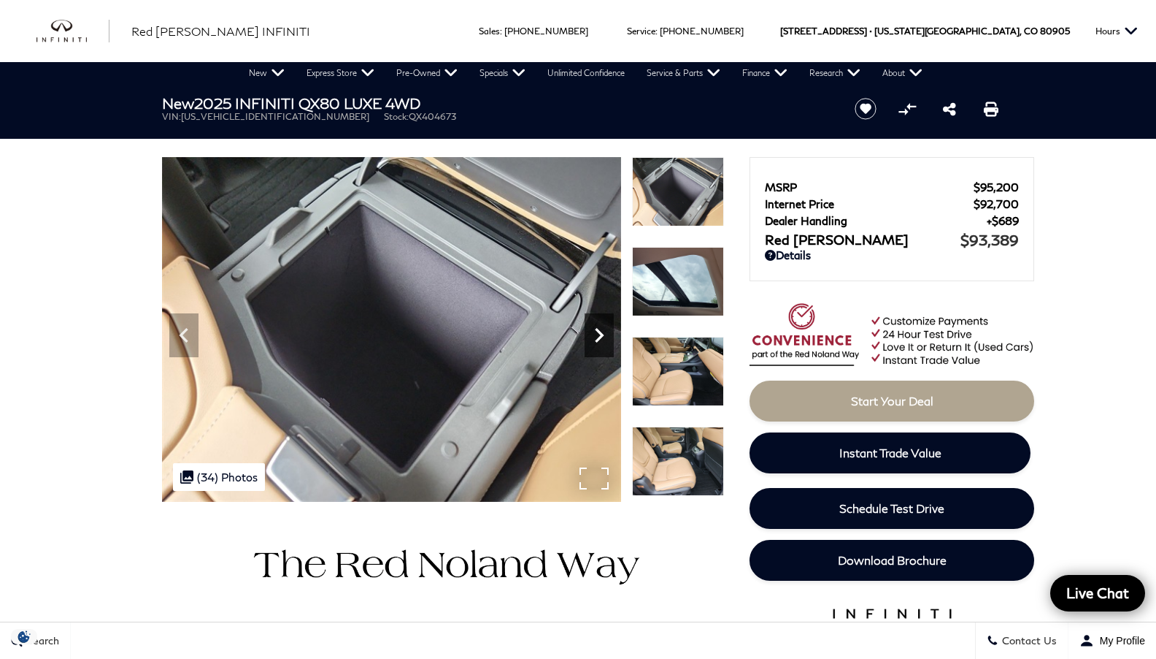
click at [607, 339] on icon "Next" at bounding box center [599, 335] width 29 height 29
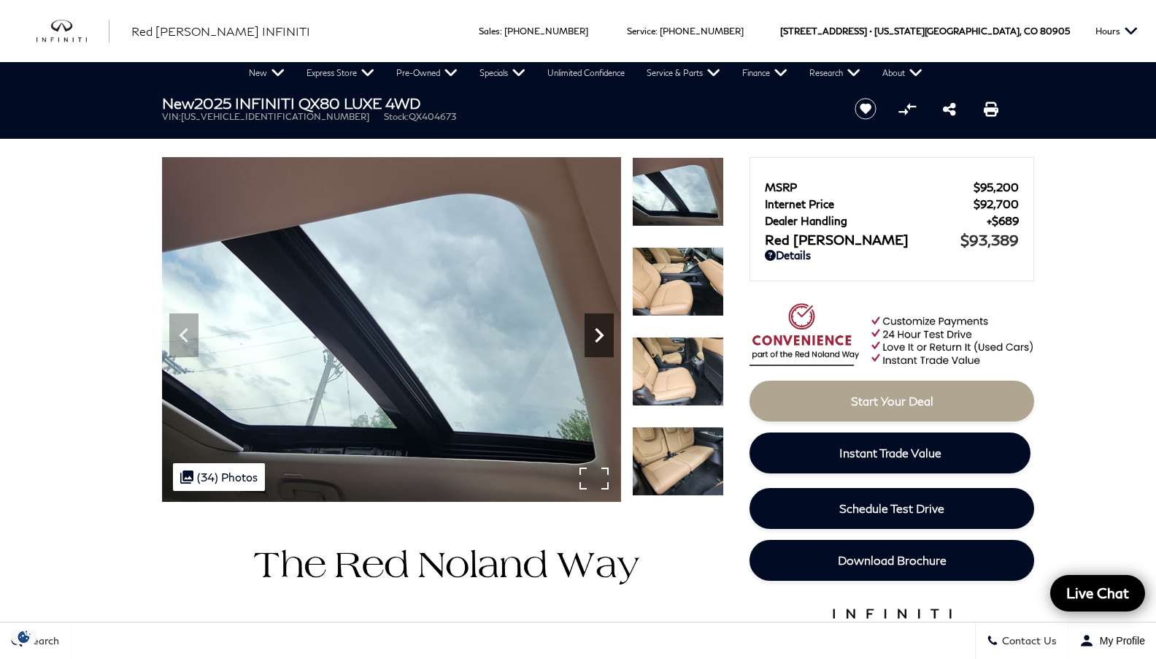
click at [607, 339] on icon "Next" at bounding box center [599, 335] width 29 height 29
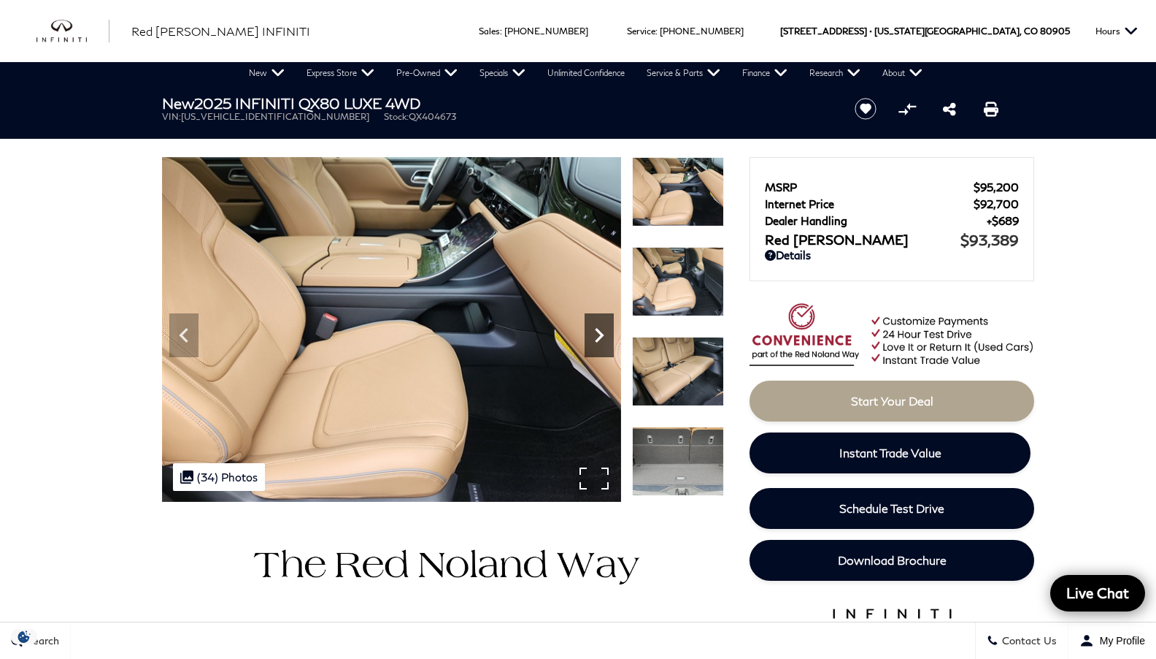
click at [607, 339] on icon "Next" at bounding box center [599, 335] width 29 height 29
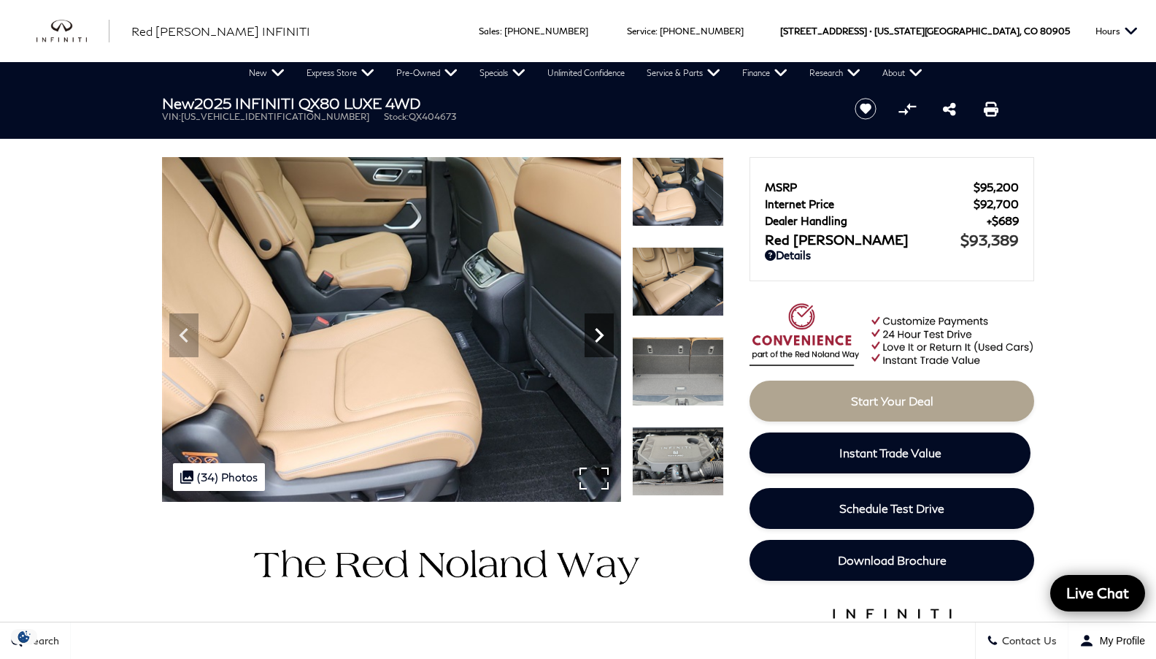
click at [607, 339] on icon "Next" at bounding box center [599, 335] width 29 height 29
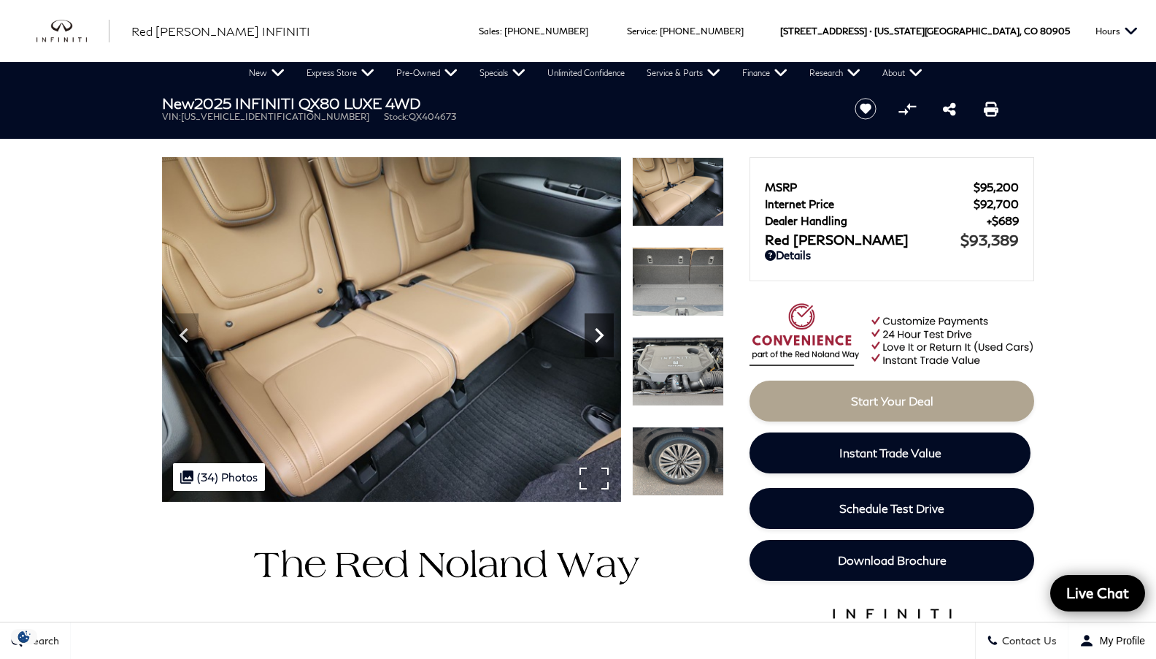
click at [607, 339] on icon "Next" at bounding box center [599, 335] width 29 height 29
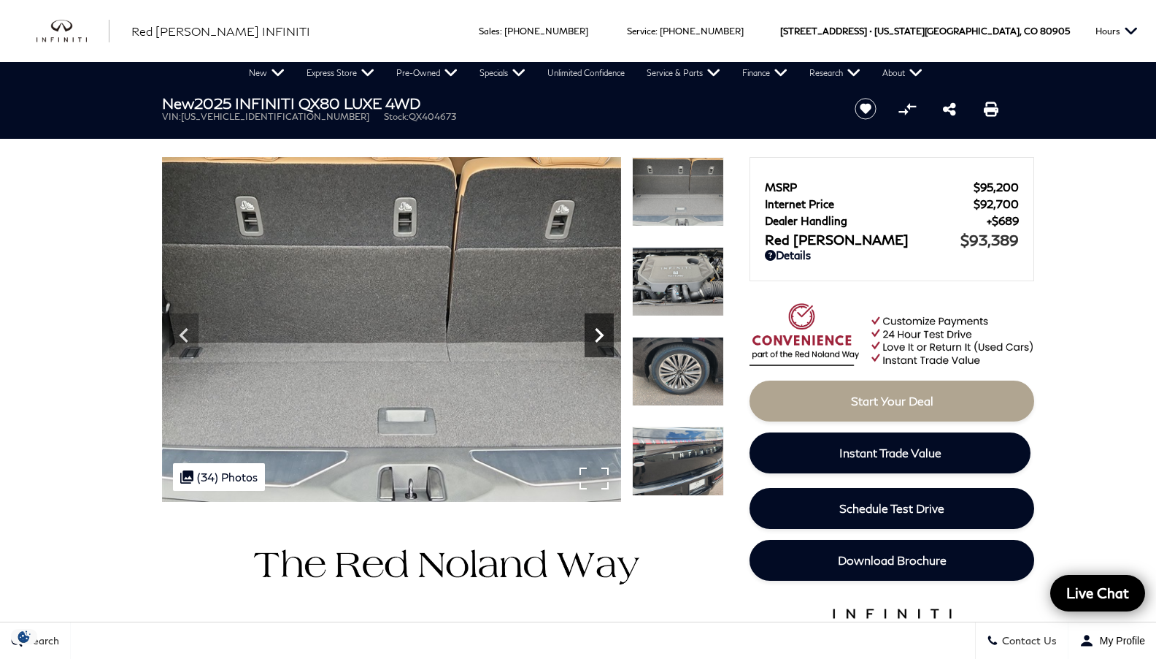
click at [607, 339] on icon "Next" at bounding box center [599, 335] width 29 height 29
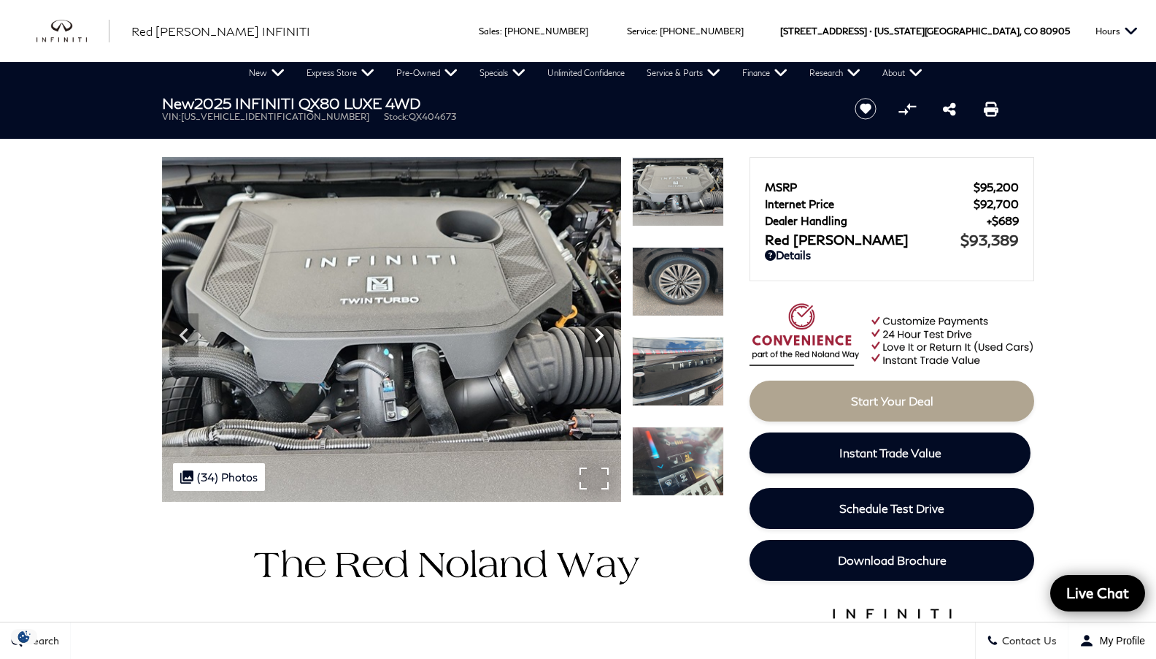
click at [607, 339] on icon "Next" at bounding box center [599, 335] width 29 height 29
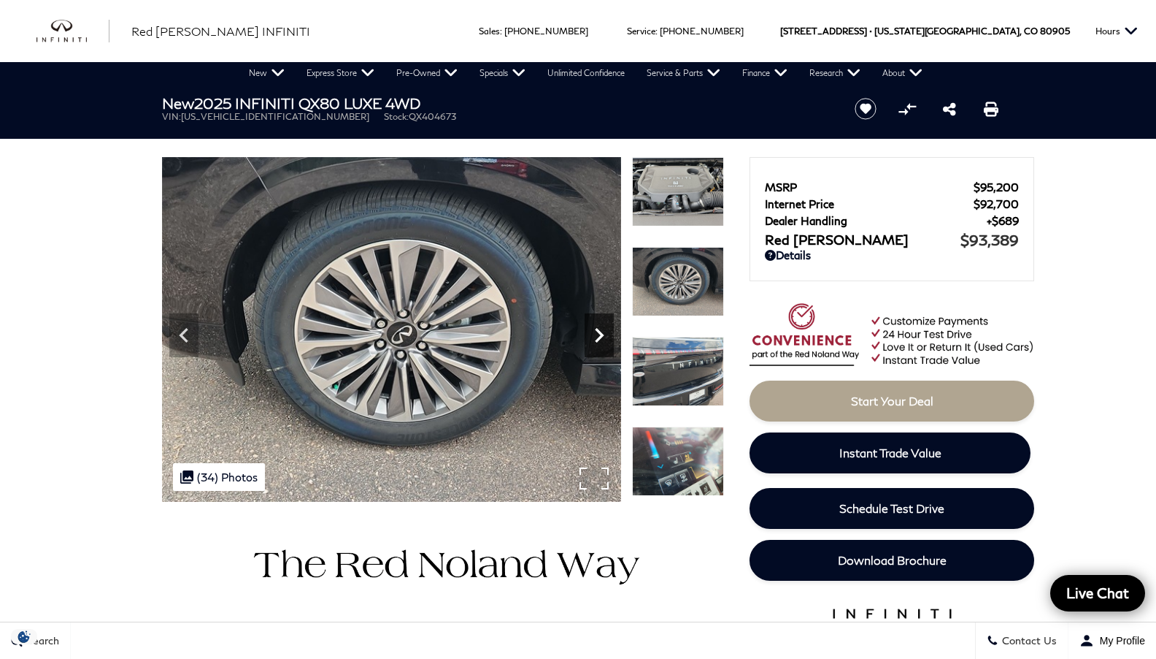
click at [607, 339] on icon "Next" at bounding box center [599, 335] width 29 height 29
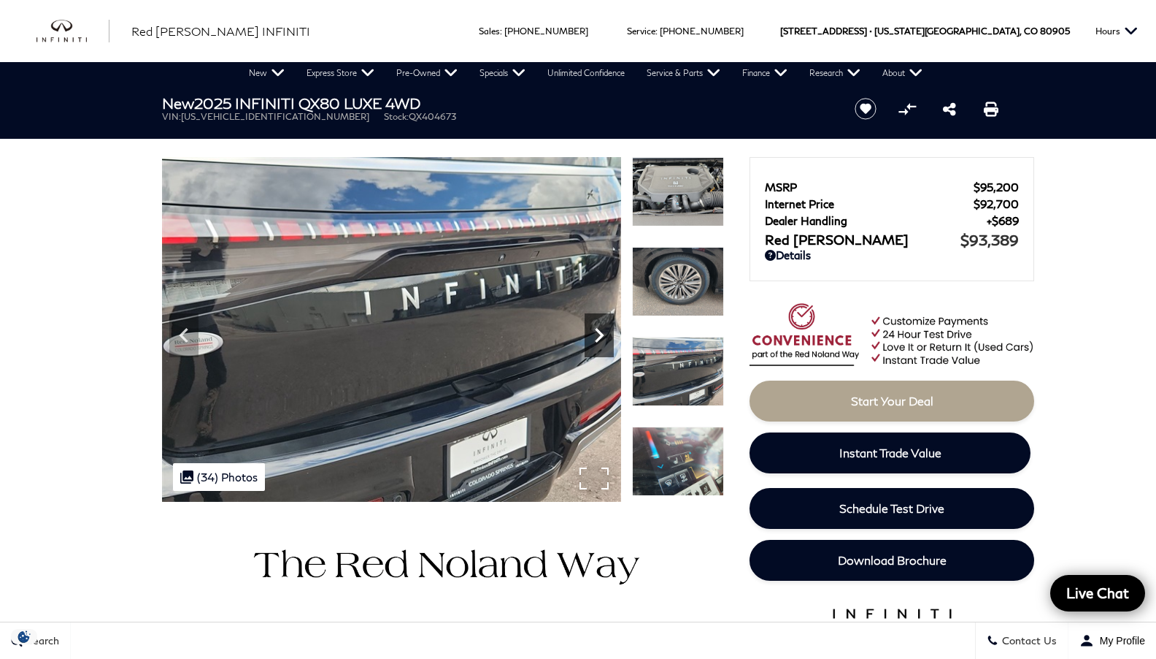
click at [607, 339] on icon "Next" at bounding box center [599, 335] width 29 height 29
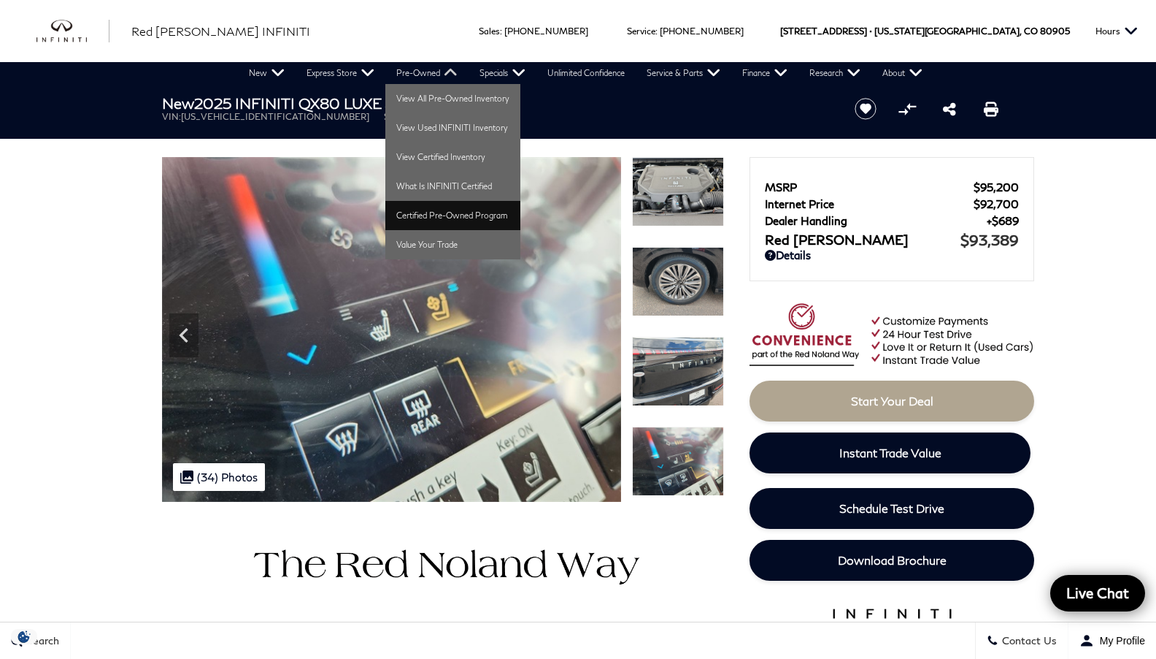
click at [442, 207] on link "Certified Pre-Owned Program" at bounding box center [452, 215] width 135 height 29
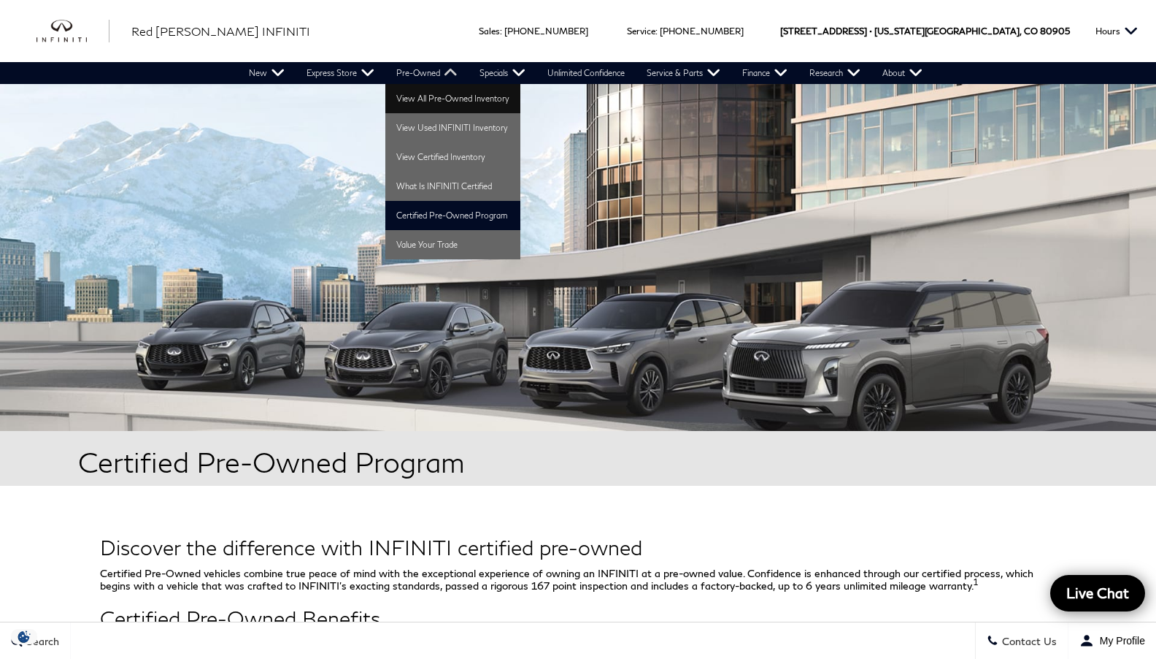
click at [431, 97] on link "View All Pre-Owned Inventory" at bounding box center [452, 98] width 135 height 29
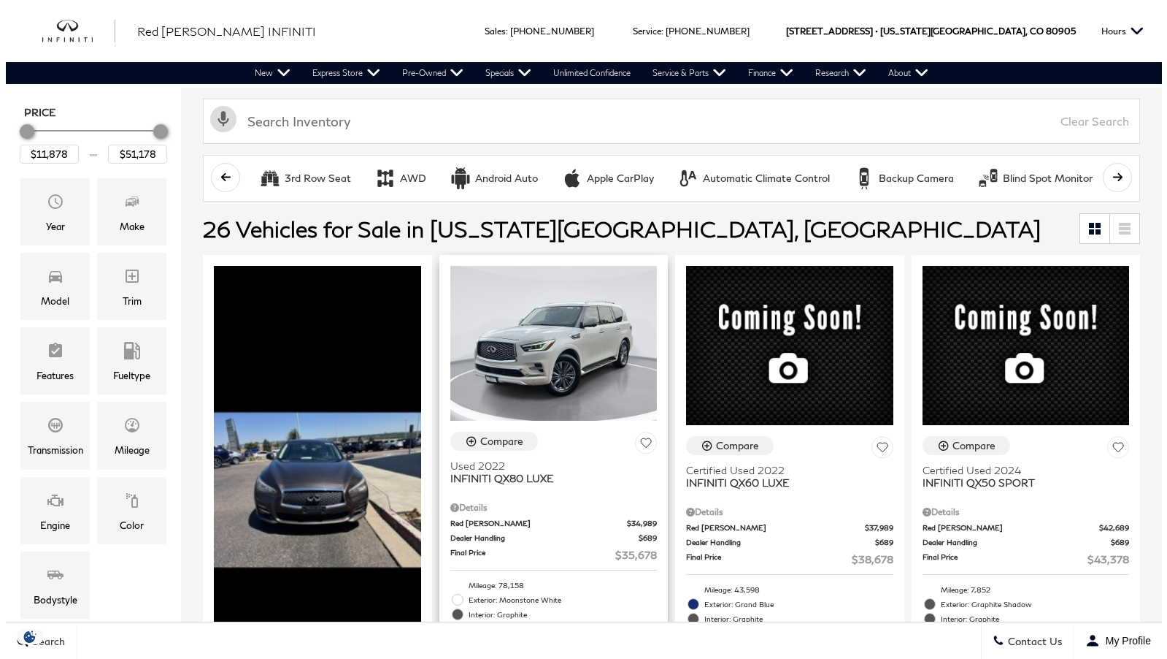
scroll to position [269, 0]
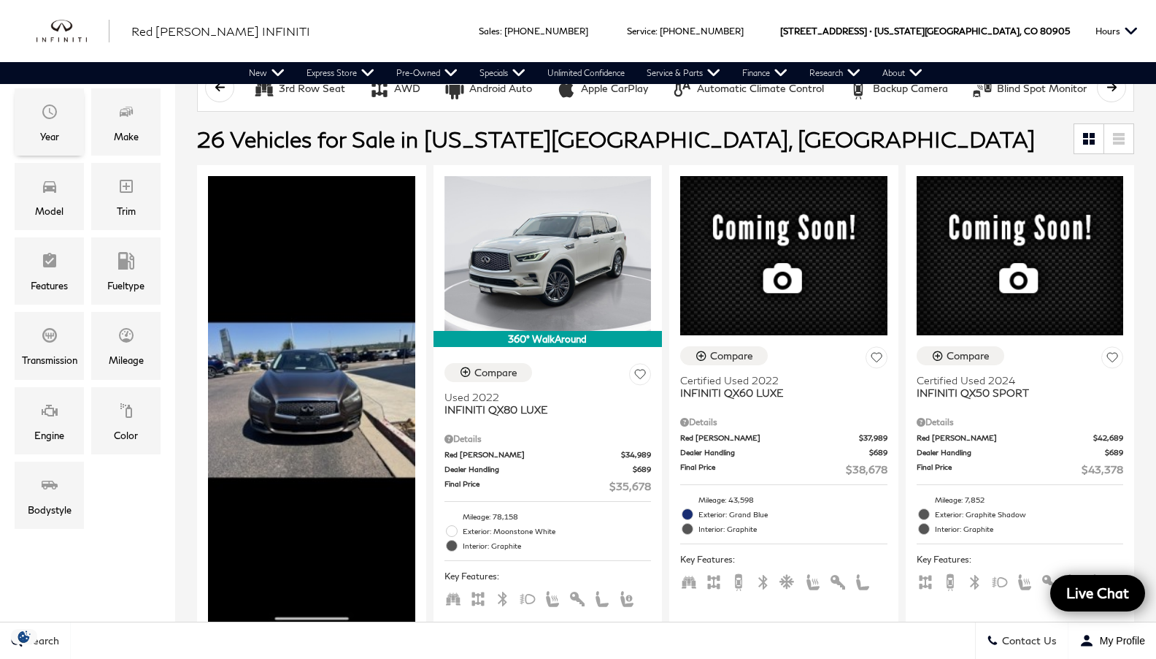
click at [56, 137] on div "Year" at bounding box center [49, 136] width 19 height 16
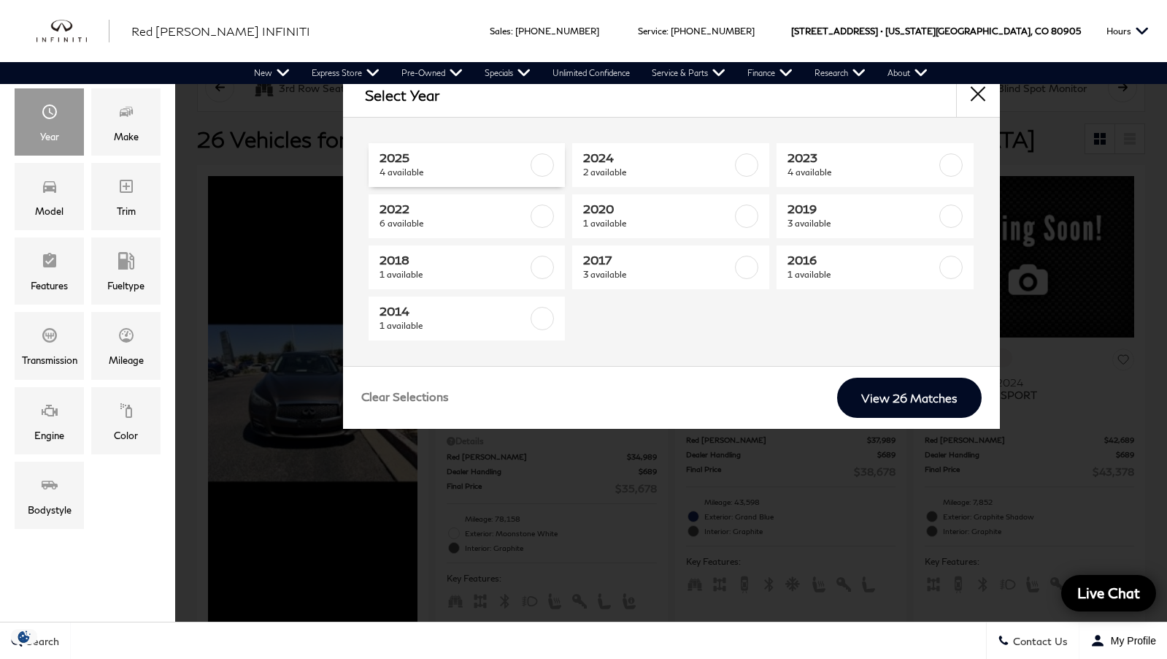
click at [526, 168] on span "4 available" at bounding box center [454, 172] width 149 height 15
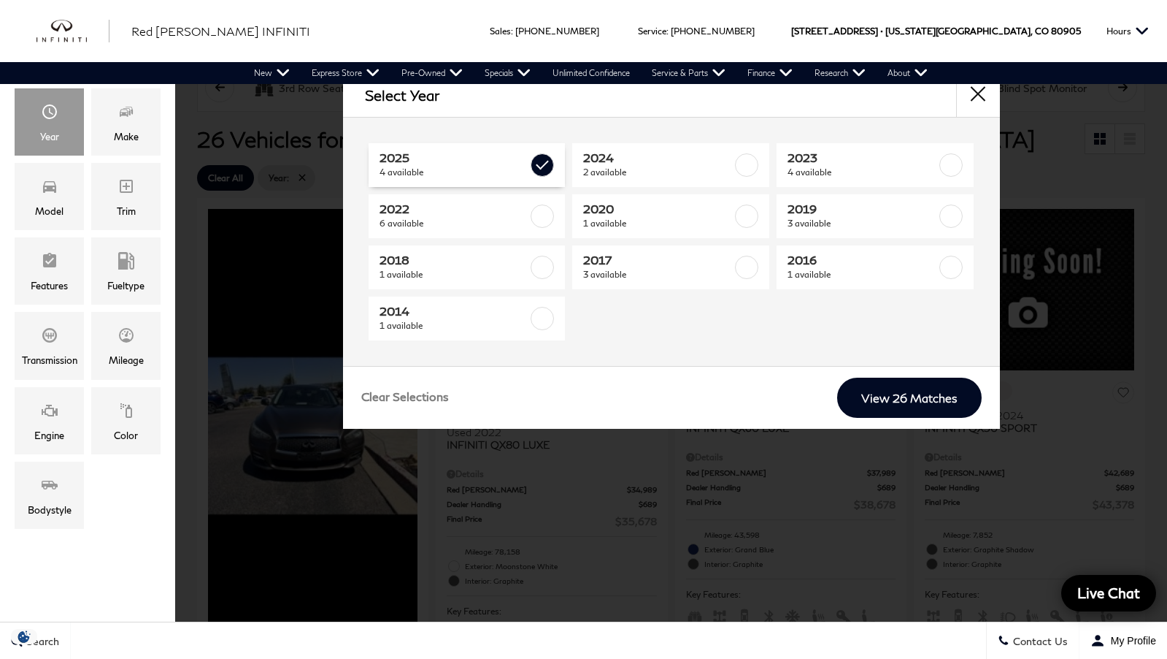
type input "$34,878"
checkbox input "true"
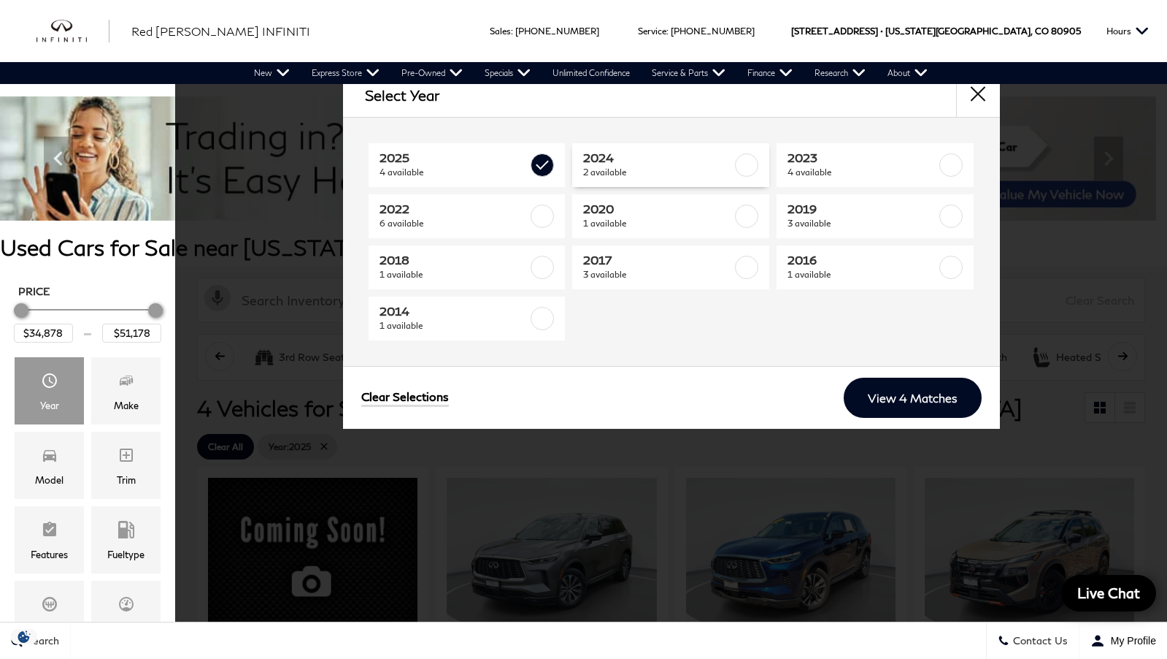
click at [692, 166] on span "2 available" at bounding box center [657, 172] width 149 height 15
type input "$23,083"
checkbox input "true"
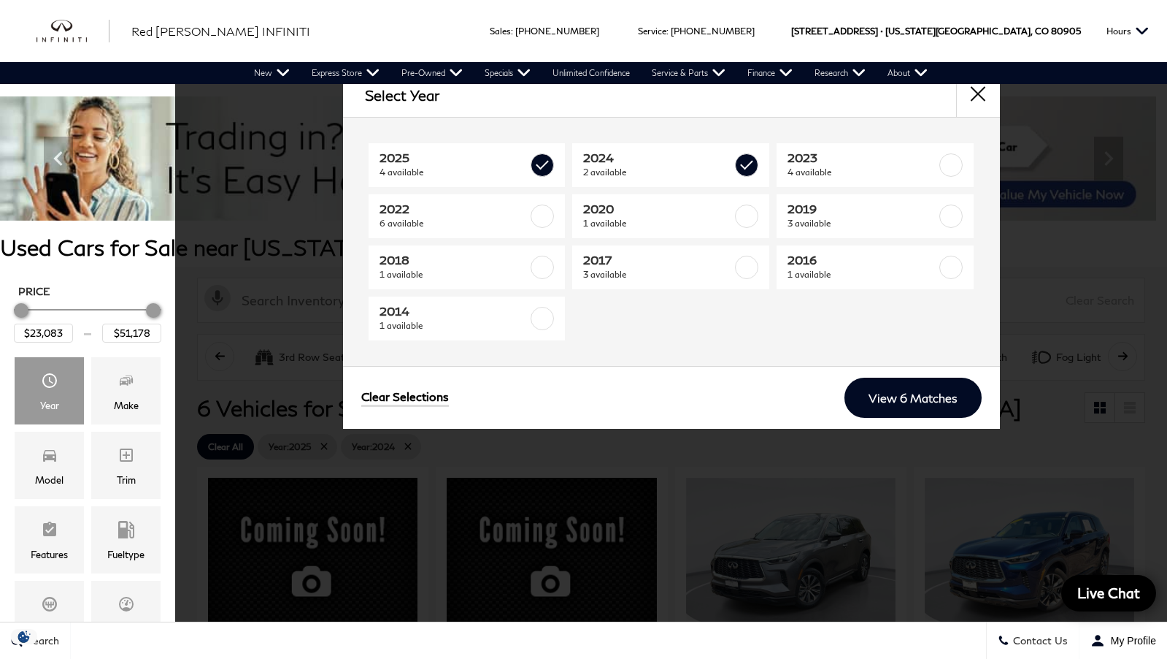
drag, startPoint x: 902, startPoint y: 404, endPoint x: 909, endPoint y: 392, distance: 13.4
click at [902, 404] on link "View 6 Matches" at bounding box center [913, 397] width 137 height 40
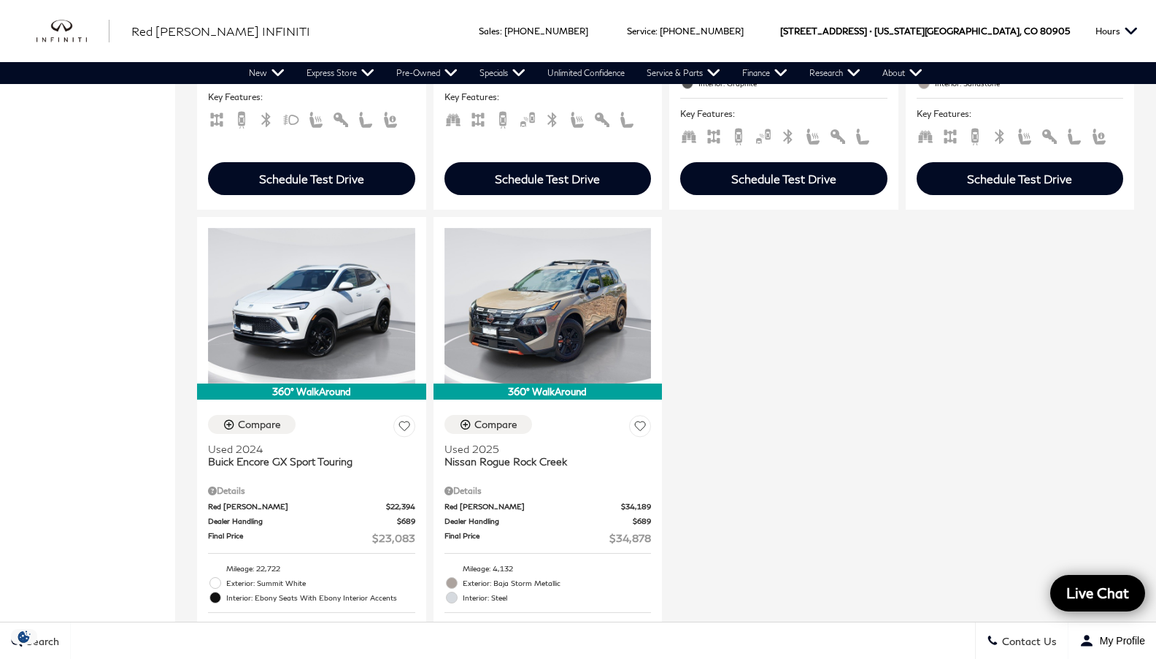
scroll to position [767, 0]
